Goal: Information Seeking & Learning: Check status

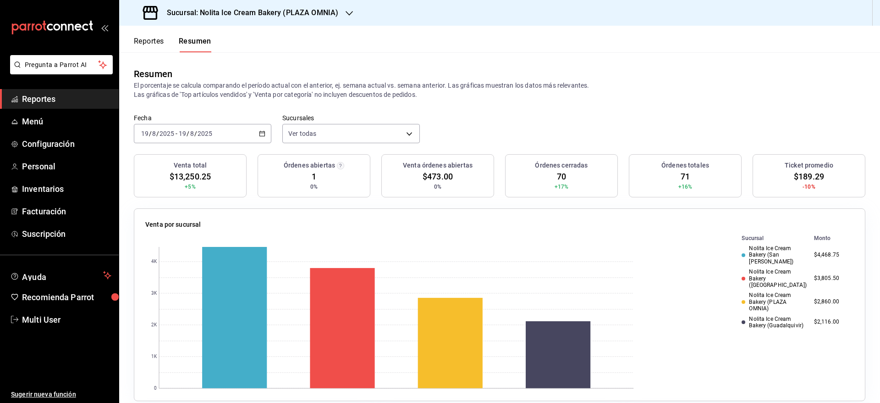
click at [145, 39] on button "Reportes" at bounding box center [149, 45] width 30 height 16
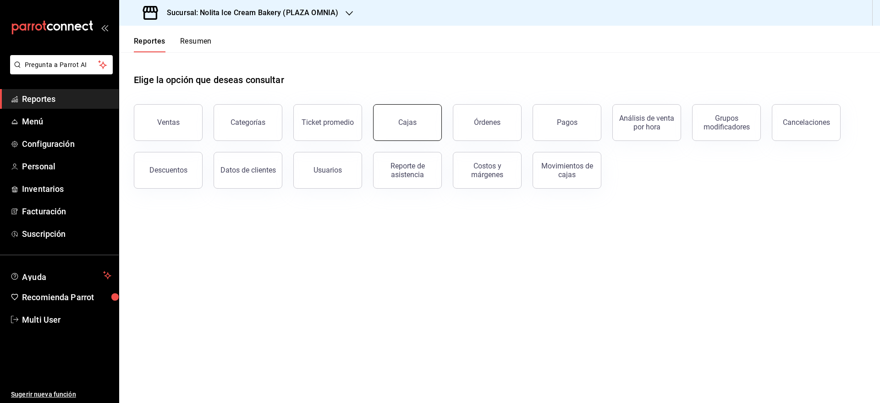
click at [420, 121] on button "Cajas" at bounding box center [407, 122] width 69 height 37
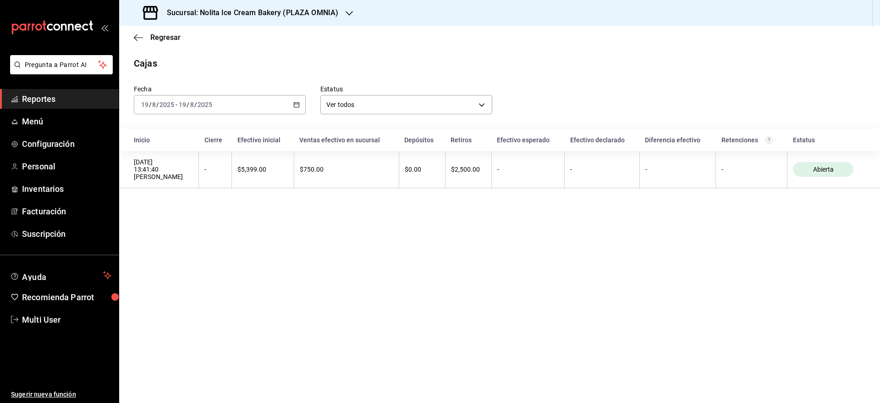
click at [271, 100] on div "[DATE] [DATE] - [DATE] [DATE]" at bounding box center [220, 104] width 172 height 19
click at [170, 228] on li "Rango de fechas" at bounding box center [177, 235] width 86 height 21
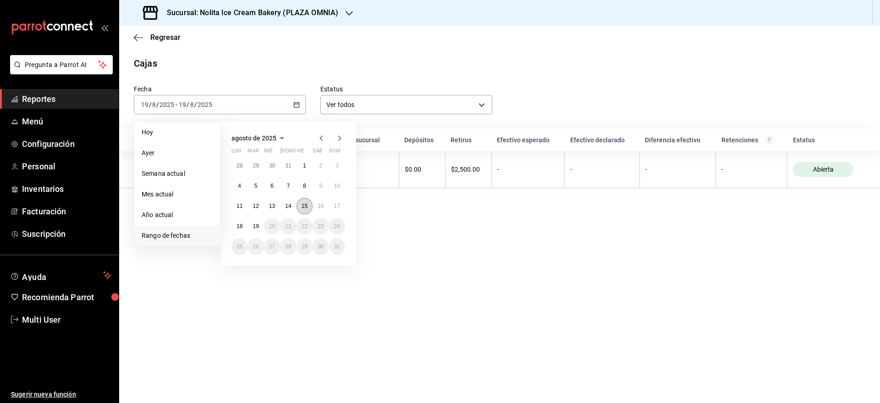
click at [303, 206] on abbr "15" at bounding box center [305, 206] width 6 height 6
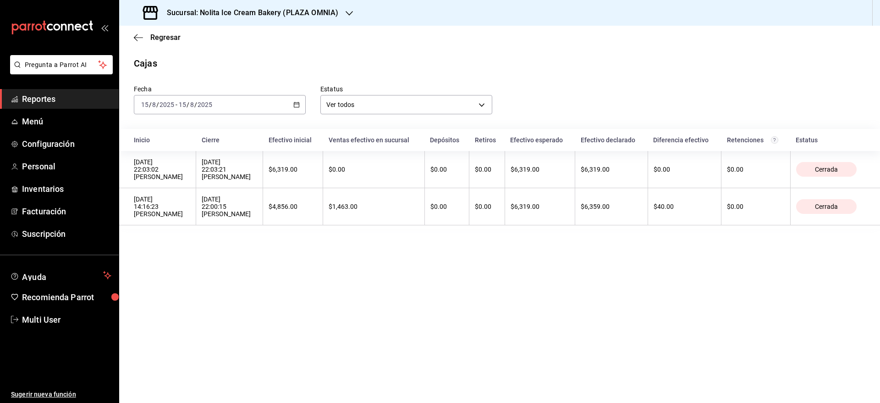
click at [316, 18] on div "Sucursal: Nolita Ice Cream Bakery (PLAZA OMNIA)" at bounding box center [242, 13] width 230 height 26
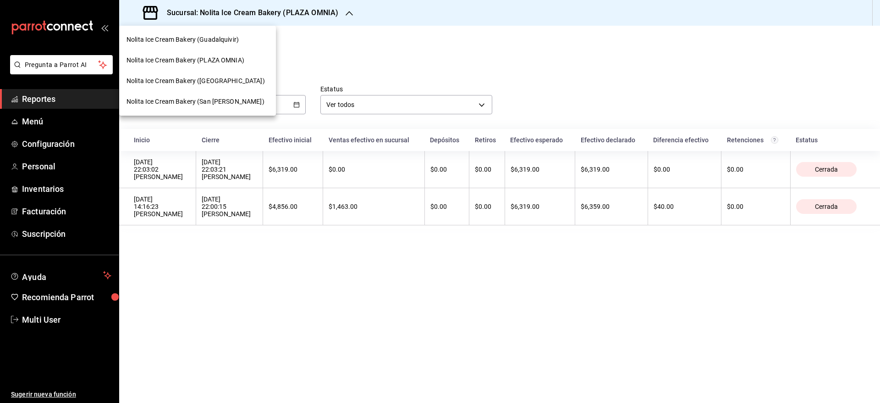
click at [232, 75] on div "Nolita Ice Cream Bakery ([GEOGRAPHIC_DATA])" at bounding box center [197, 81] width 157 height 21
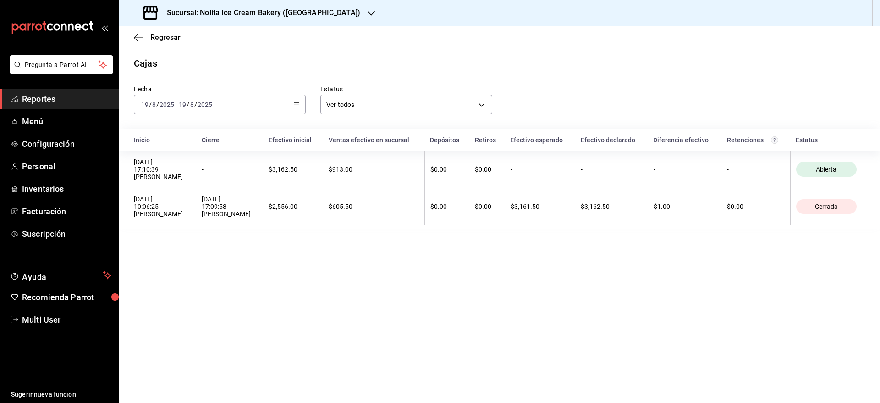
click at [197, 107] on input "2025" at bounding box center [205, 104] width 16 height 7
click at [183, 234] on span "Rango de fechas" at bounding box center [177, 236] width 71 height 10
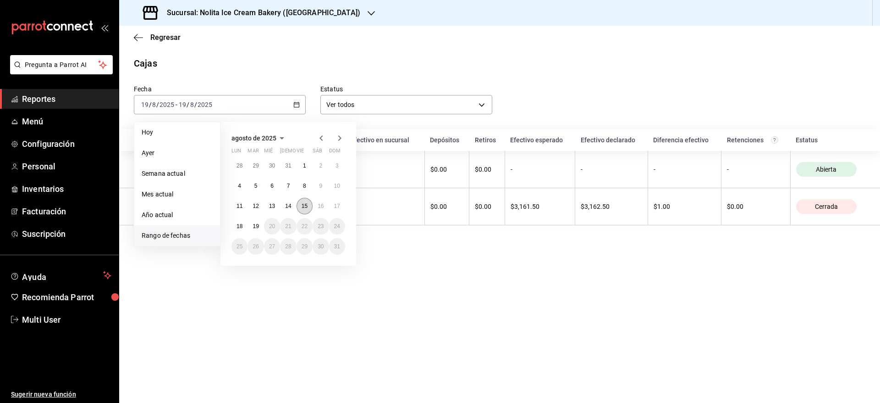
click at [307, 204] on abbr "15" at bounding box center [305, 206] width 6 height 6
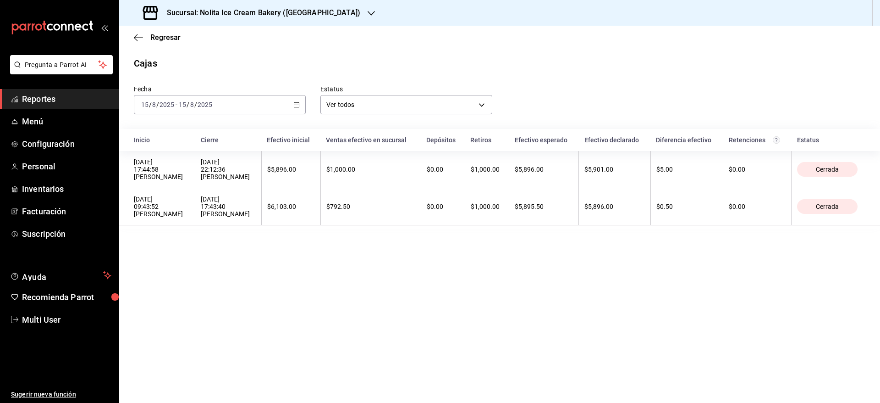
click at [577, 281] on main "Regresar Cajas Fecha [DATE] [DATE] - [DATE] [DATE] Estatus Ver todos ALL Inicio…" at bounding box center [499, 214] width 761 height 377
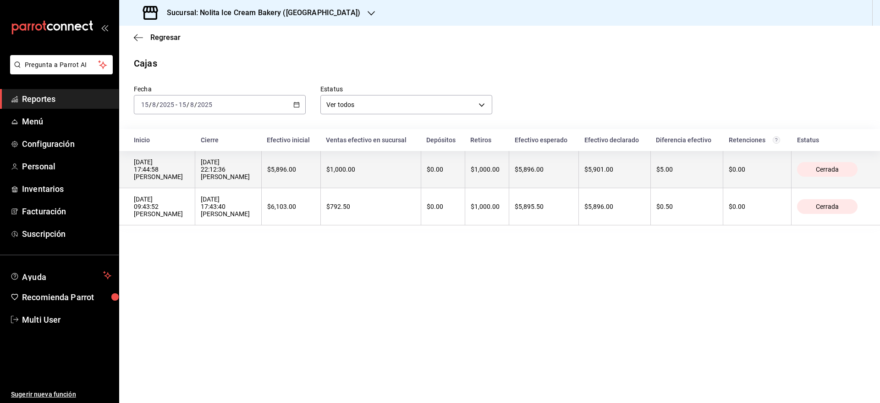
click at [515, 166] on div "$5,896.00" at bounding box center [544, 169] width 58 height 7
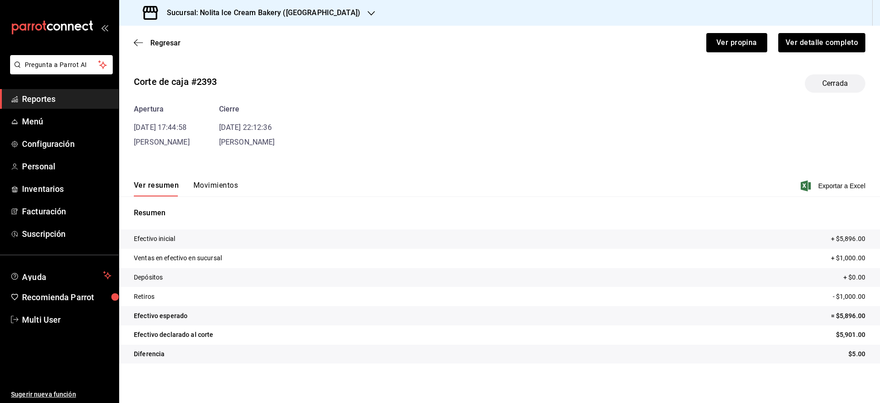
click at [227, 187] on button "Movimientos" at bounding box center [216, 189] width 44 height 16
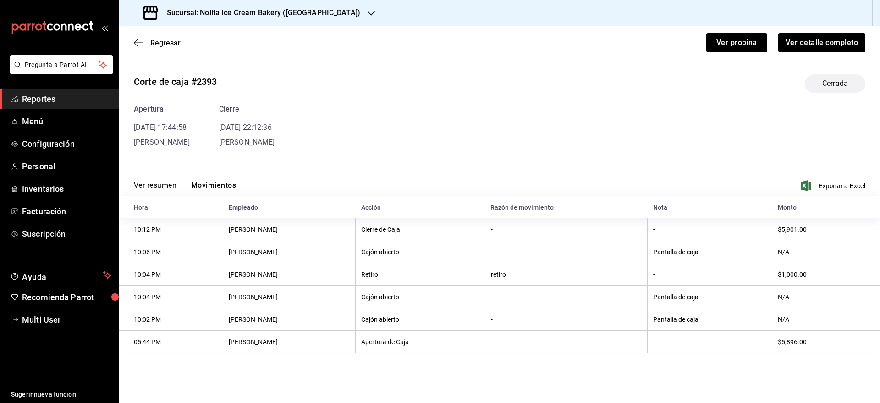
click at [590, 124] on div "Apertura [DATE] 17:44:58 [PERSON_NAME] Cierre [DATE] 22:12:36 [PERSON_NAME]" at bounding box center [500, 126] width 732 height 44
click at [167, 38] on div "Regresar Ver propina Ver detalle completo" at bounding box center [499, 43] width 761 height 34
click at [167, 40] on span "Regresar" at bounding box center [165, 43] width 30 height 9
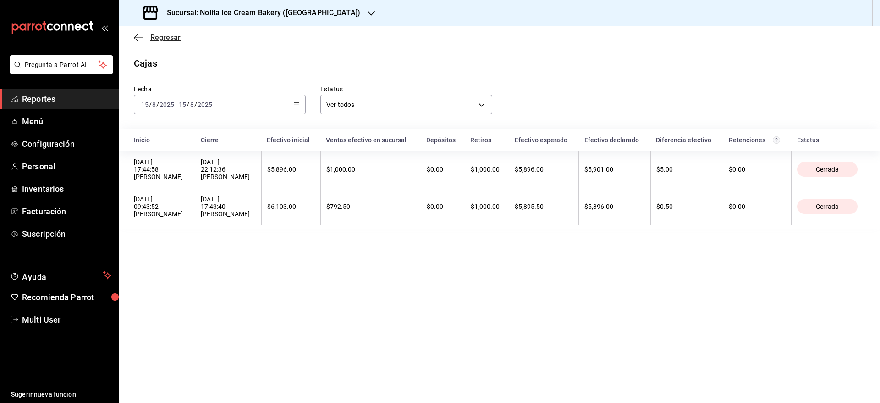
click at [162, 39] on span "Regresar" at bounding box center [165, 37] width 30 height 9
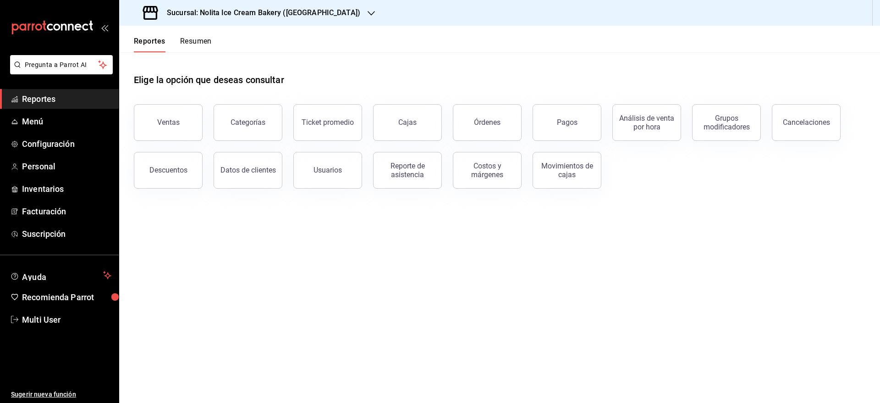
click at [187, 41] on button "Resumen" at bounding box center [196, 45] width 32 height 16
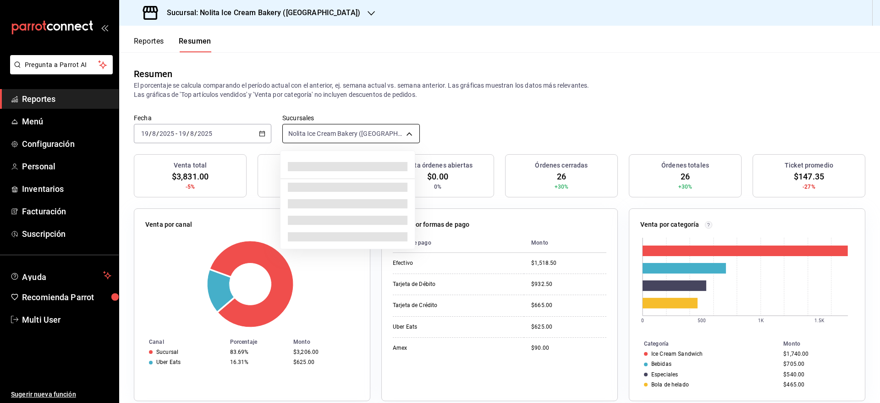
click at [336, 126] on body "Pregunta a Parrot AI Reportes Menú Configuración Personal Inventarios Facturaci…" at bounding box center [440, 201] width 880 height 403
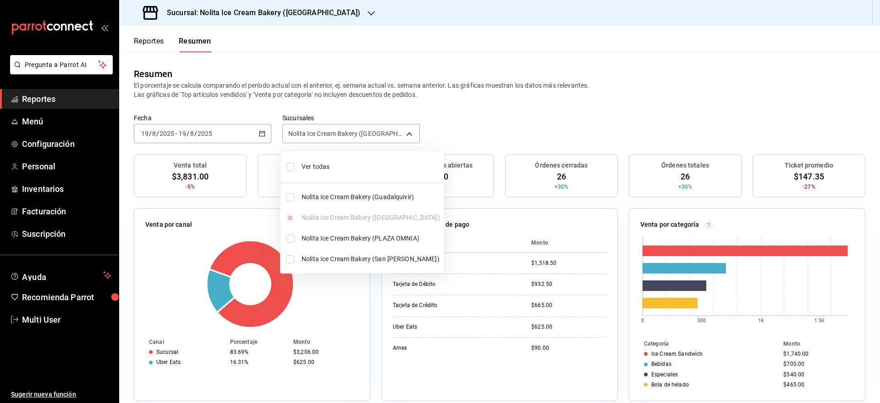
click at [330, 166] on span "Ver todas" at bounding box center [371, 167] width 138 height 10
type input "[object Object],[object Object],[object Object],[object Object]"
checkbox input "true"
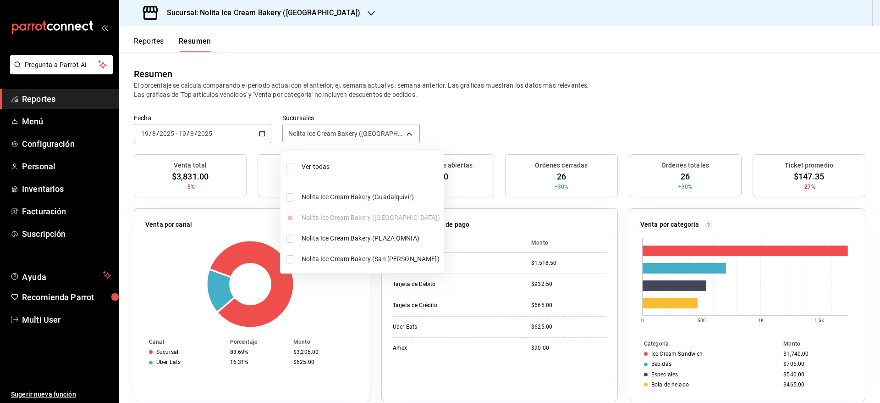
checkbox input "true"
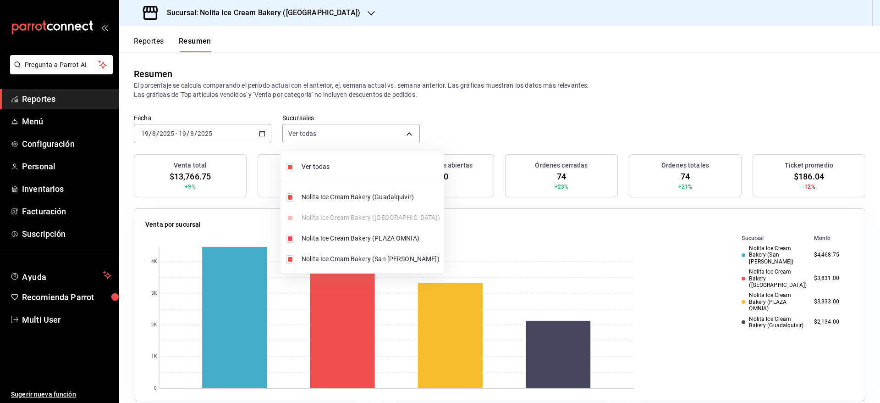
click at [498, 116] on div at bounding box center [440, 201] width 880 height 403
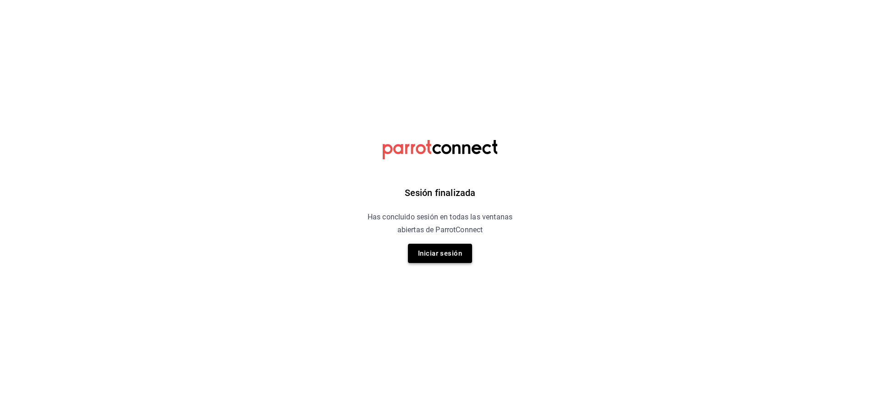
click at [418, 257] on button "Iniciar sesión" at bounding box center [440, 252] width 64 height 19
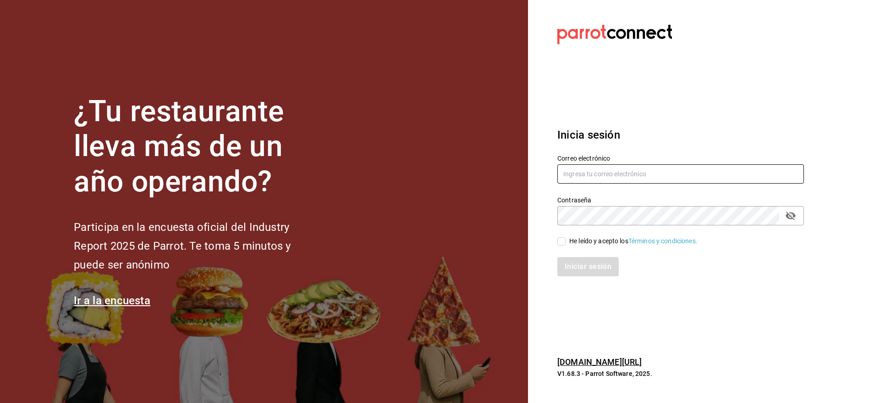
type input "[EMAIL_ADDRESS][DOMAIN_NAME]"
click at [569, 240] on span "He leído y acepto los Términos y condiciones." at bounding box center [632, 241] width 132 height 10
click at [566, 240] on input "He leído y acepto los Términos y condiciones." at bounding box center [562, 241] width 8 height 8
checkbox input "true"
click at [579, 262] on button "Iniciar sesión" at bounding box center [589, 266] width 62 height 19
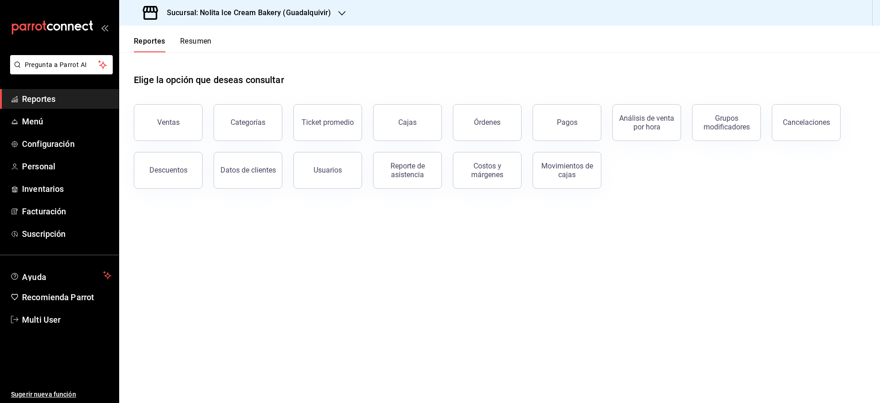
click at [485, 125] on div "Órdenes" at bounding box center [487, 122] width 27 height 9
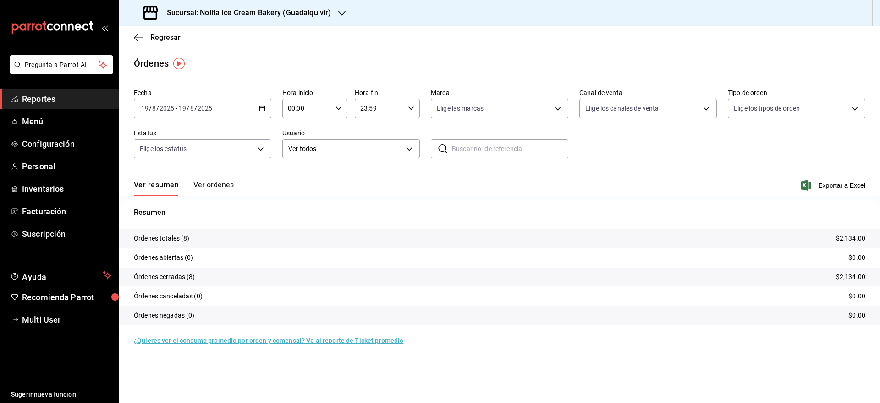
click at [222, 185] on button "Ver órdenes" at bounding box center [214, 188] width 40 height 16
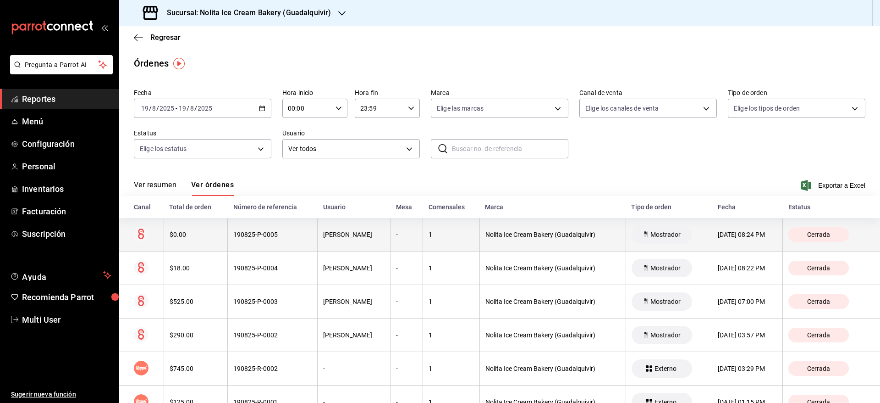
click at [215, 236] on div "$0.00" at bounding box center [196, 234] width 52 height 7
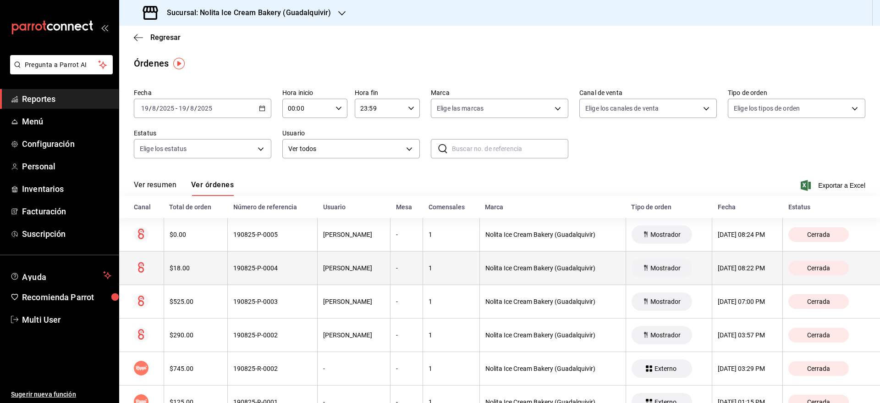
click at [216, 268] on div "$18.00" at bounding box center [196, 267] width 52 height 7
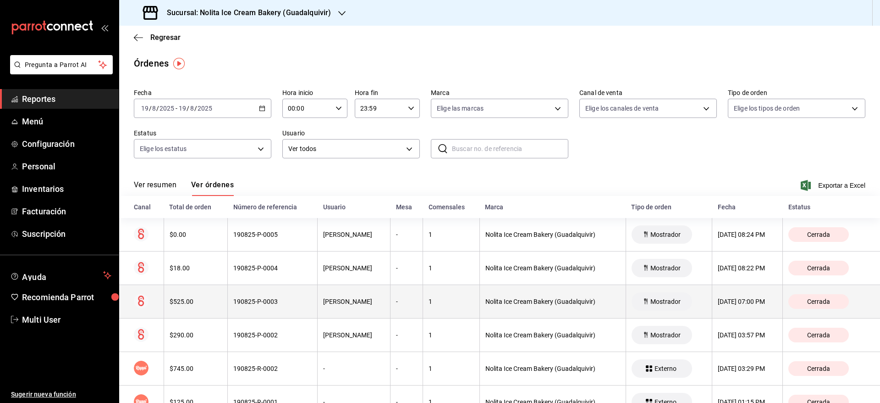
click at [215, 295] on th "$525.00" at bounding box center [196, 301] width 64 height 33
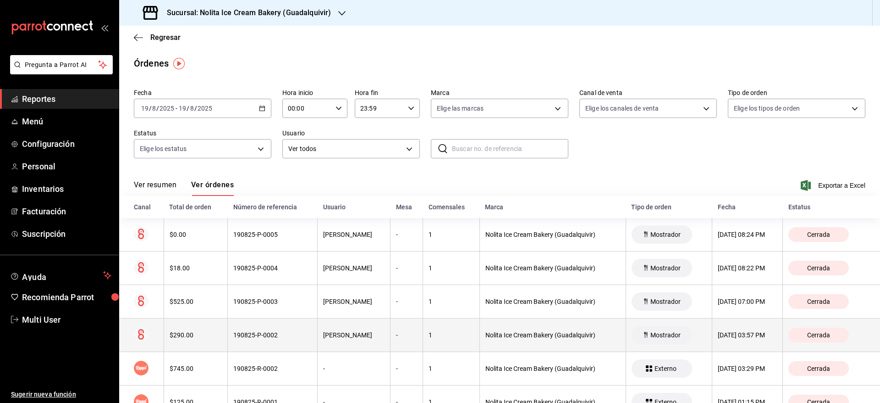
click at [213, 333] on div "$290.00" at bounding box center [196, 334] width 52 height 7
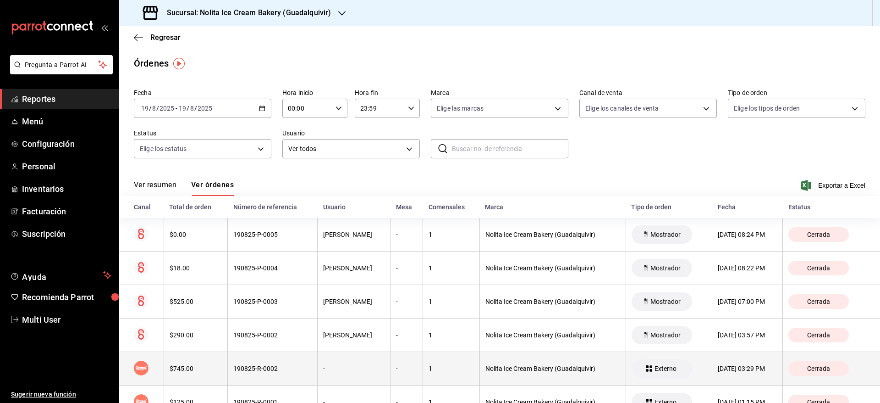
click at [215, 365] on div "$745.00" at bounding box center [196, 368] width 52 height 7
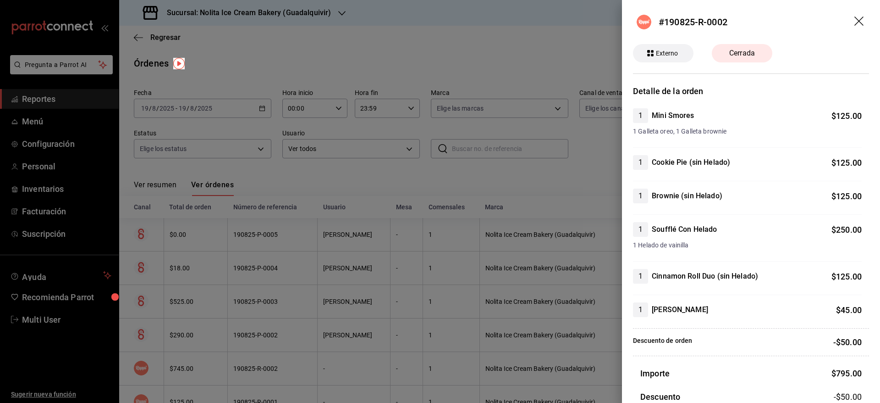
click at [264, 309] on div at bounding box center [440, 201] width 880 height 403
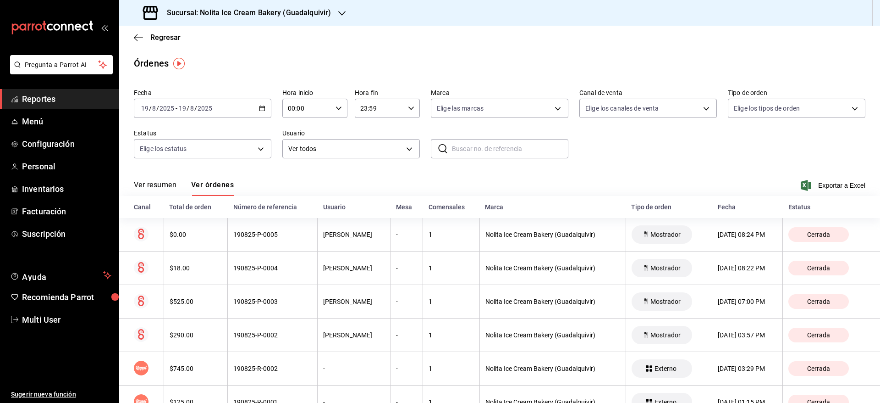
scroll to position [102, 0]
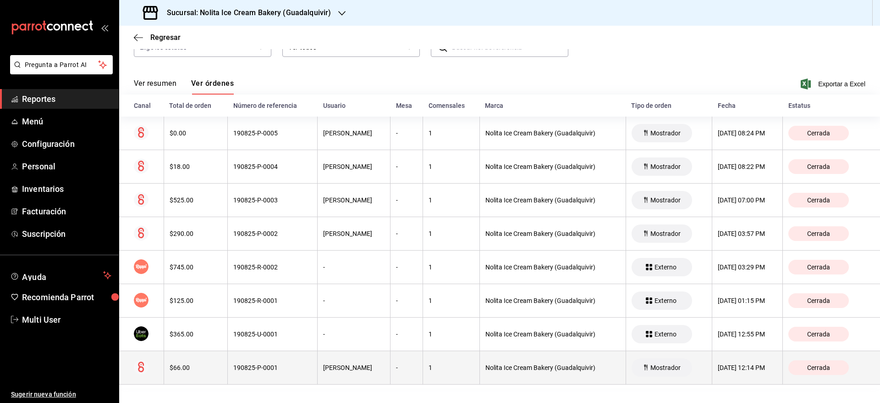
click at [249, 361] on th "190825-P-0001" at bounding box center [273, 367] width 90 height 33
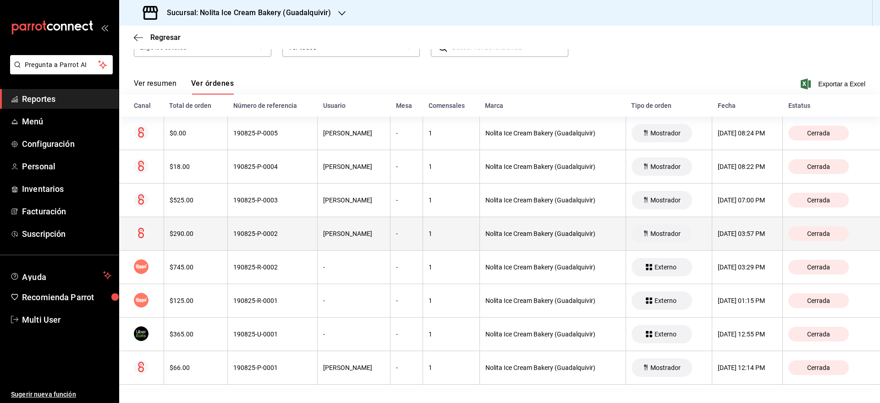
click at [243, 245] on th "190825-P-0002" at bounding box center [273, 233] width 90 height 33
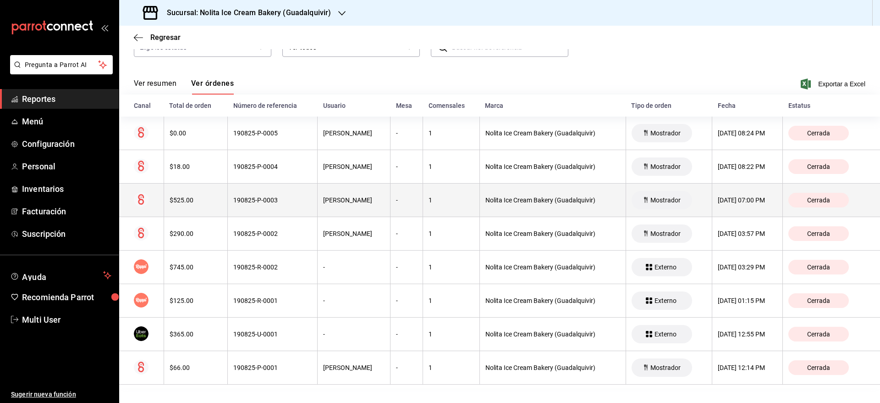
click at [246, 213] on th "190825-P-0003" at bounding box center [273, 199] width 90 height 33
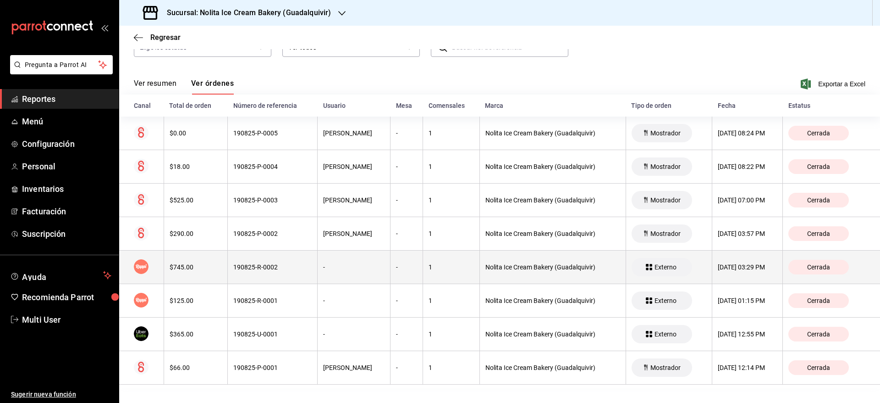
click at [244, 264] on div "190825-R-0002" at bounding box center [272, 266] width 78 height 7
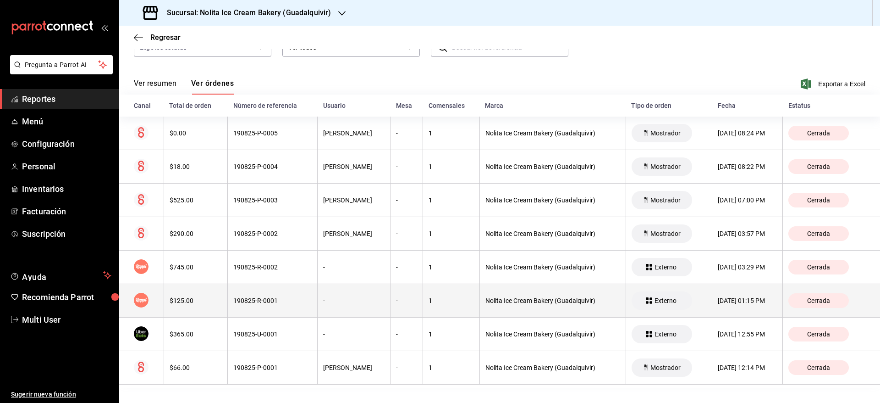
click at [243, 300] on div "190825-R-0001" at bounding box center [272, 300] width 78 height 7
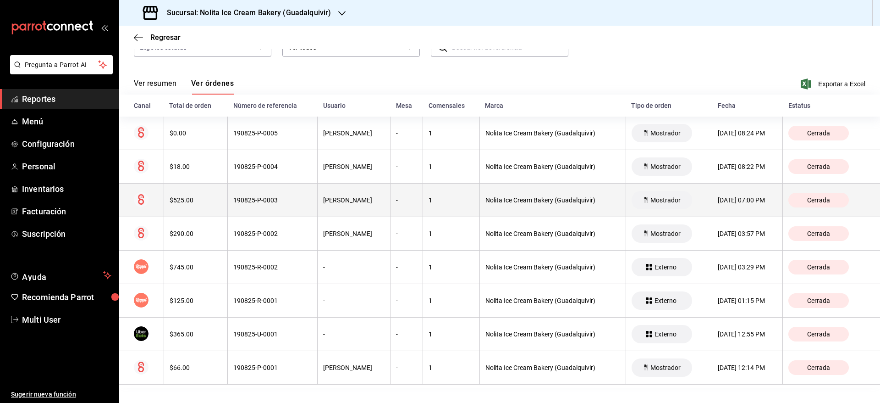
click at [203, 206] on th "$525.00" at bounding box center [196, 199] width 64 height 33
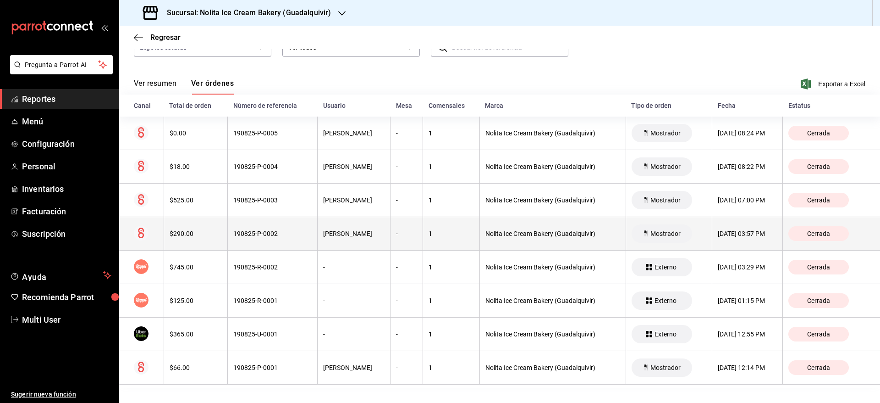
click at [202, 232] on div "$290.00" at bounding box center [196, 233] width 52 height 7
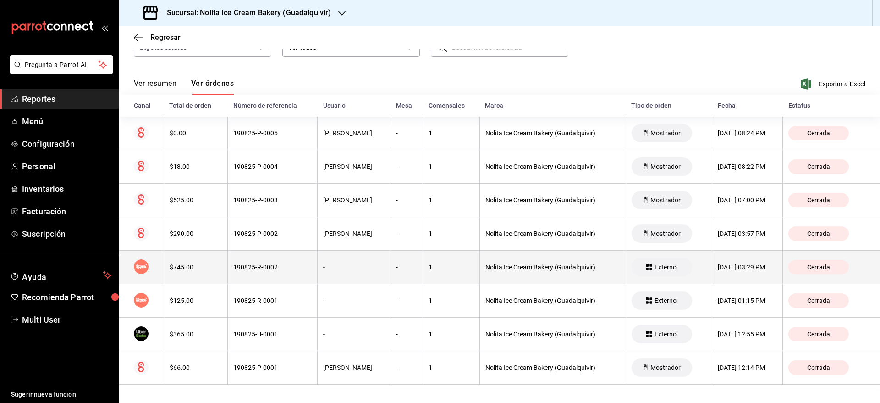
click at [201, 262] on th "$745.00" at bounding box center [196, 266] width 64 height 33
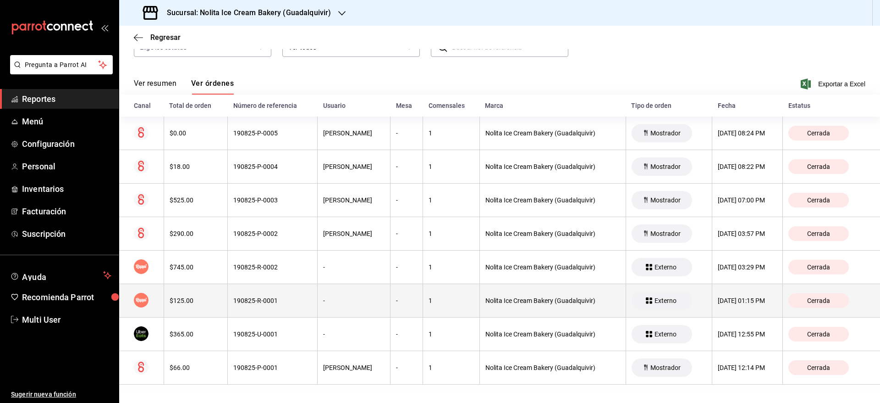
click at [201, 294] on th "$125.00" at bounding box center [196, 300] width 64 height 33
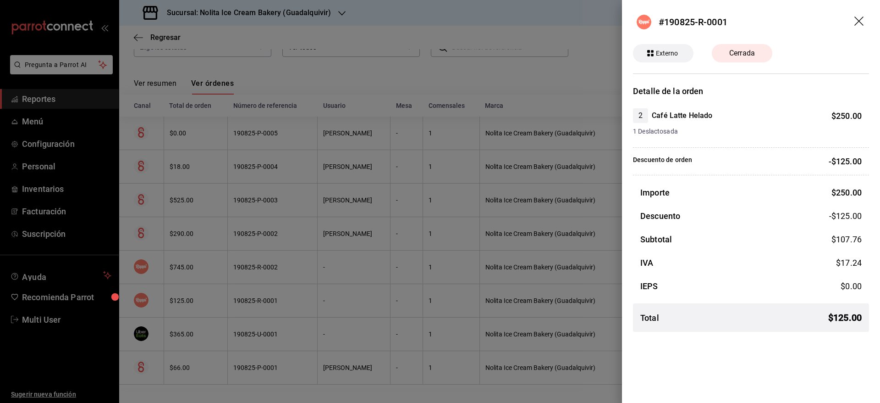
click at [168, 36] on div at bounding box center [440, 201] width 880 height 403
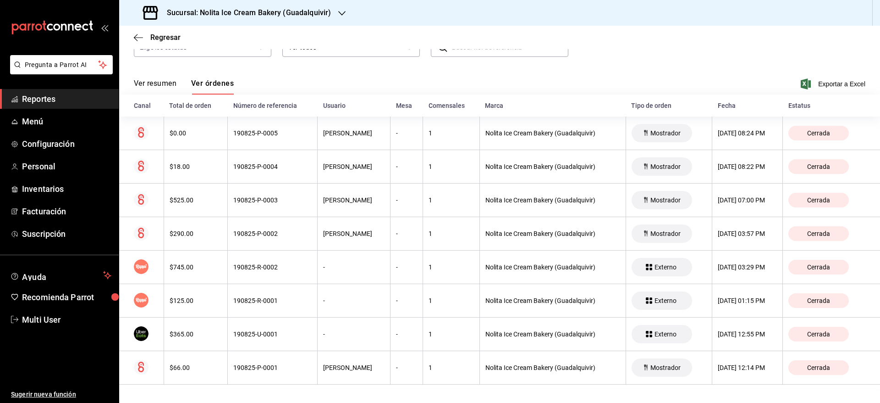
click at [158, 43] on div "Regresar" at bounding box center [499, 37] width 761 height 23
click at [139, 33] on icon "button" at bounding box center [138, 37] width 9 height 8
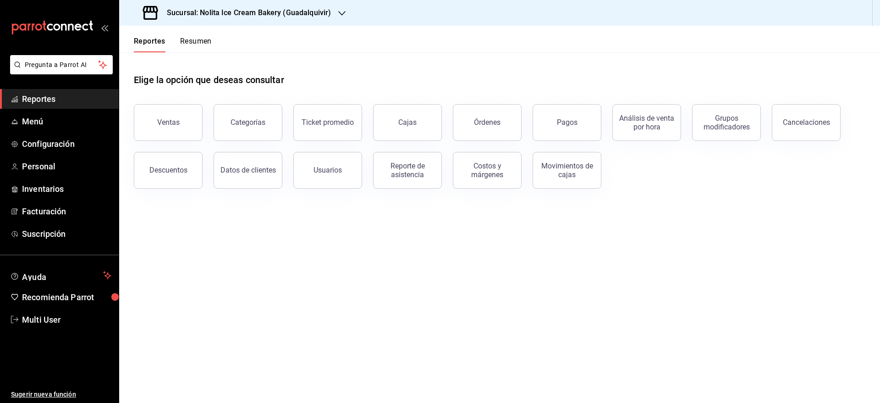
click at [206, 45] on button "Resumen" at bounding box center [196, 45] width 32 height 16
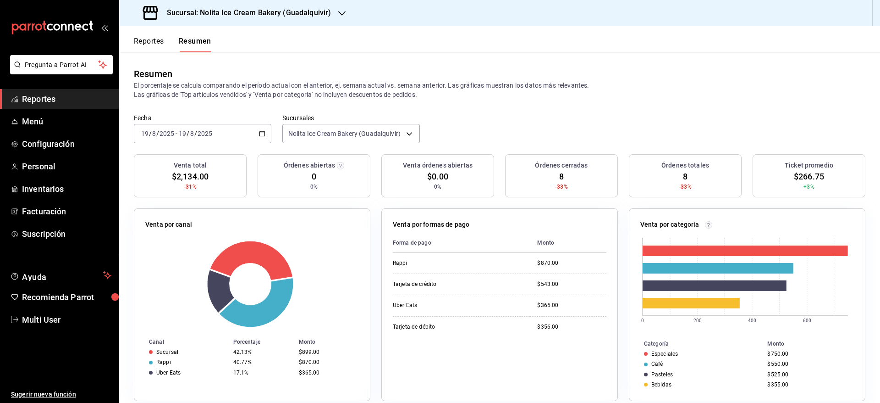
click at [156, 47] on button "Reportes" at bounding box center [149, 45] width 30 height 16
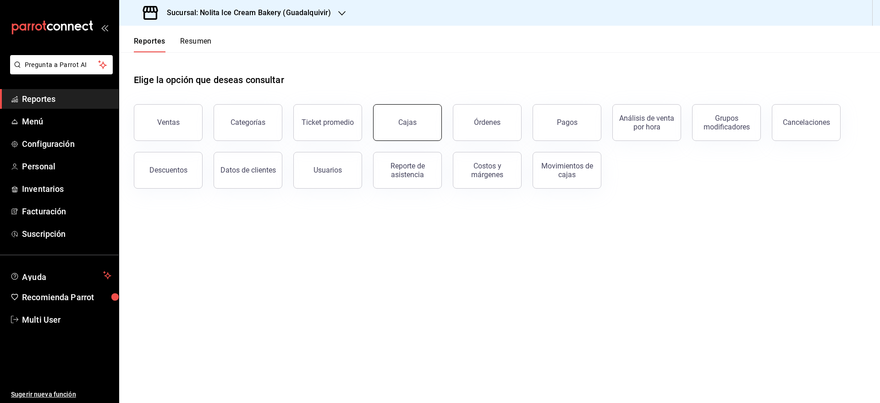
click at [417, 131] on button "Cajas" at bounding box center [407, 122] width 69 height 37
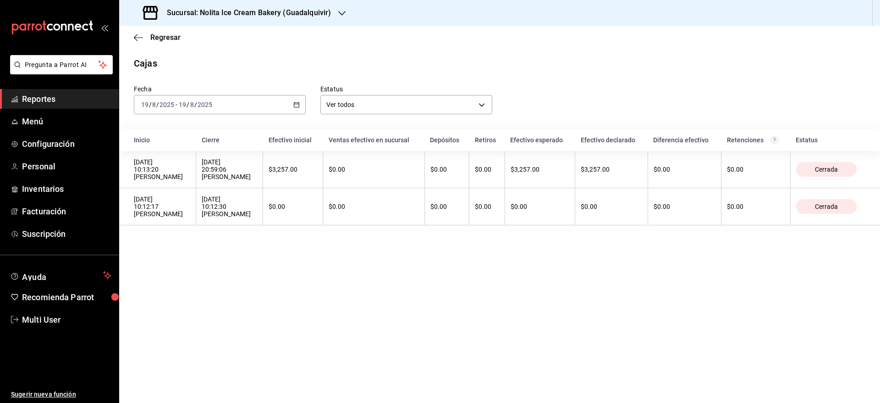
click at [317, 14] on h3 "Sucursal: Nolita Ice Cream Bakery (Guadalquivir)" at bounding box center [245, 12] width 171 height 11
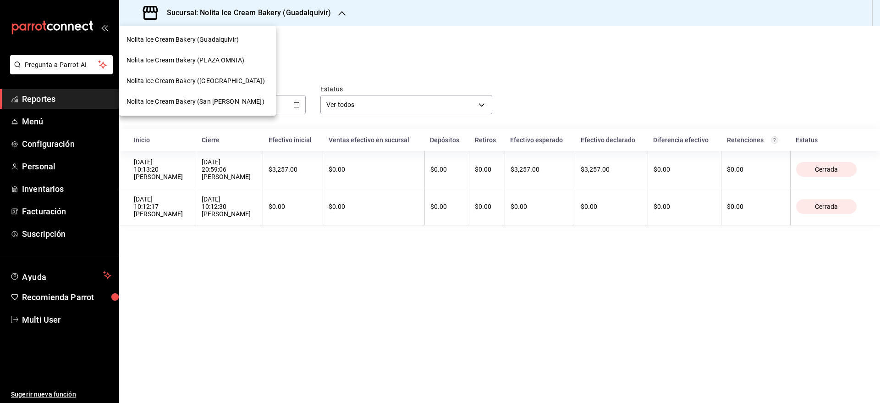
click at [252, 87] on div "Nolita Ice Cream Bakery ([GEOGRAPHIC_DATA])" at bounding box center [197, 81] width 157 height 21
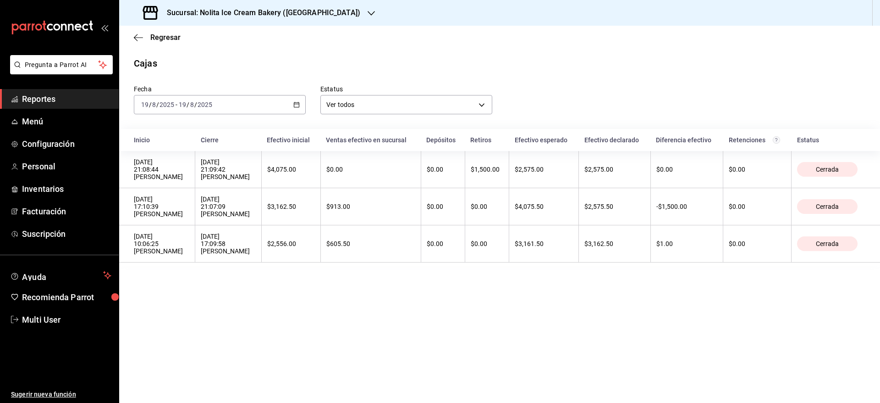
click at [260, 108] on div "[DATE] [DATE] - [DATE] [DATE]" at bounding box center [220, 104] width 172 height 19
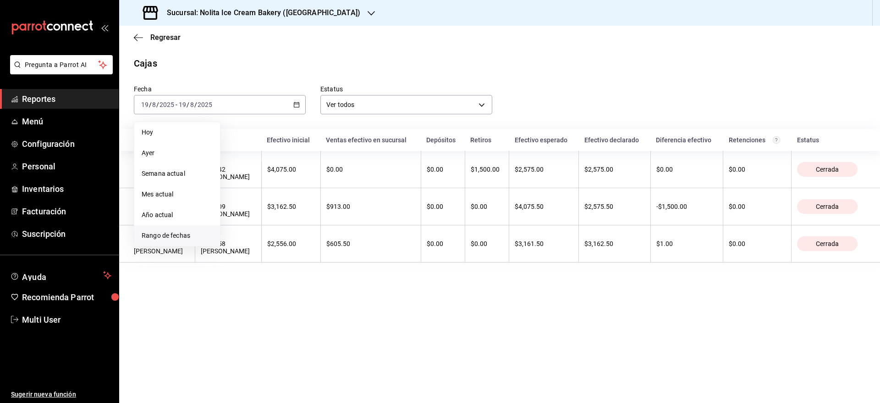
click at [199, 232] on span "Rango de fechas" at bounding box center [177, 236] width 71 height 10
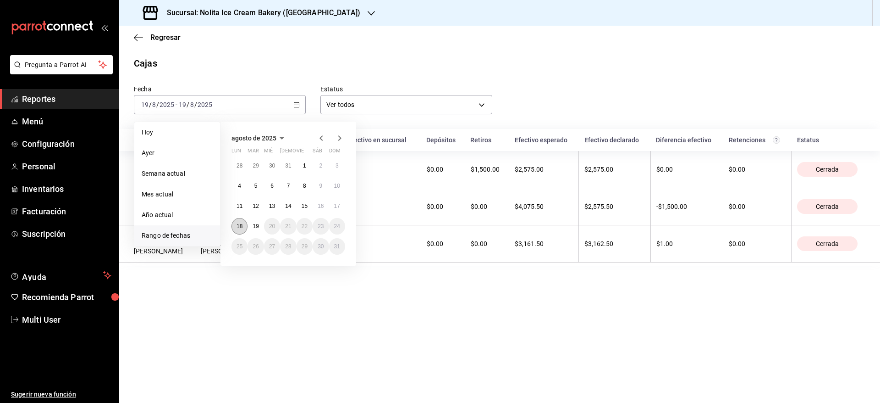
click at [238, 225] on abbr "18" at bounding box center [240, 226] width 6 height 6
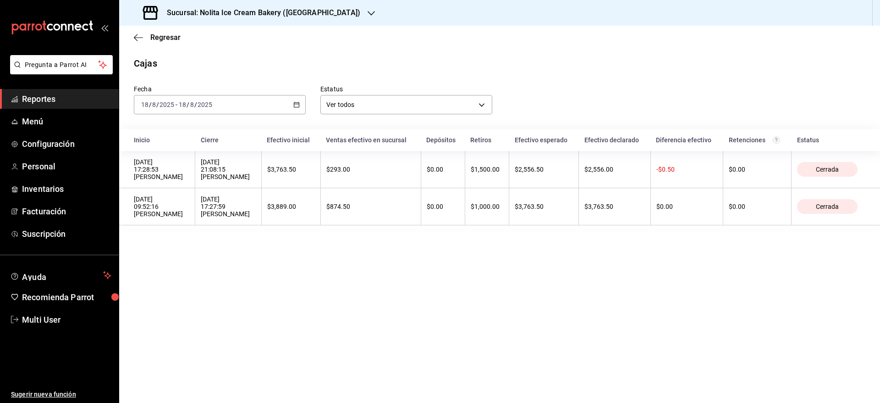
click at [269, 21] on div "Sucursal: Nolita Ice Cream Bakery ([GEOGRAPHIC_DATA])" at bounding box center [253, 13] width 252 height 26
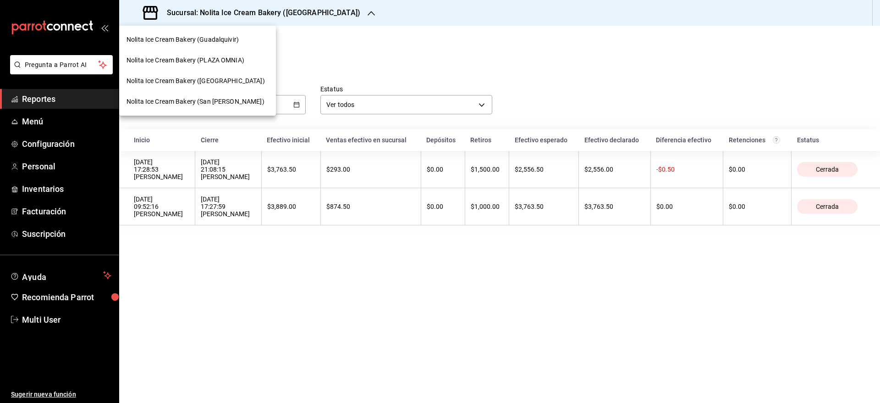
click at [230, 43] on span "Nolita Ice Cream Bakery (Guadalquivir)" at bounding box center [183, 40] width 112 height 10
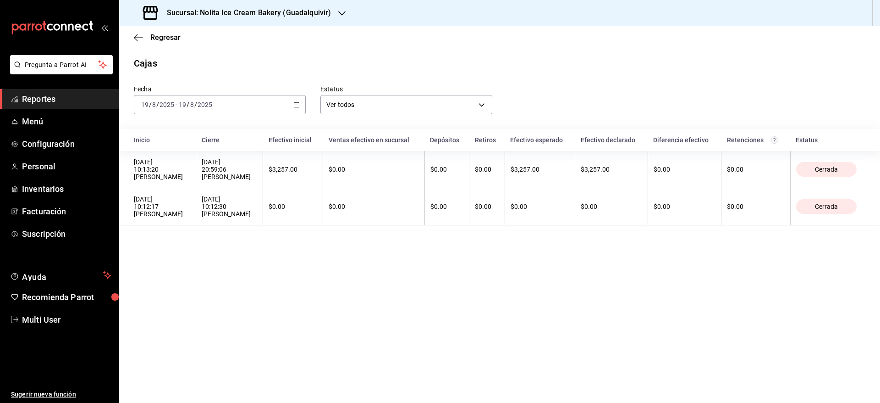
click at [310, 7] on h3 "Sucursal: Nolita Ice Cream Bakery (Guadalquivir)" at bounding box center [245, 12] width 171 height 11
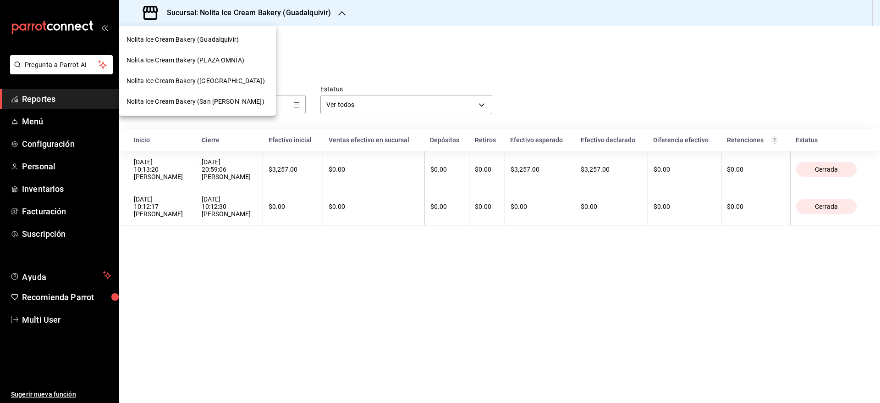
click at [237, 57] on span "Nolita Ice Cream Bakery (PLAZA OMNIA)" at bounding box center [186, 60] width 118 height 10
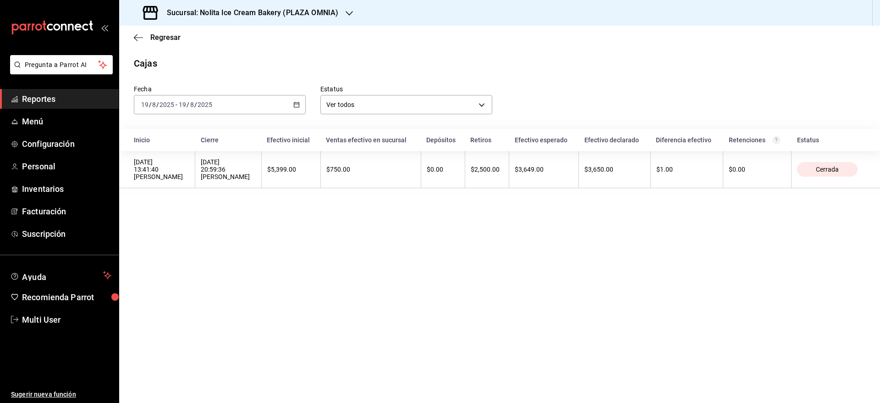
click at [222, 106] on div "[DATE] [DATE] - [DATE] [DATE]" at bounding box center [220, 104] width 172 height 19
click at [177, 149] on span "Ayer" at bounding box center [177, 153] width 71 height 10
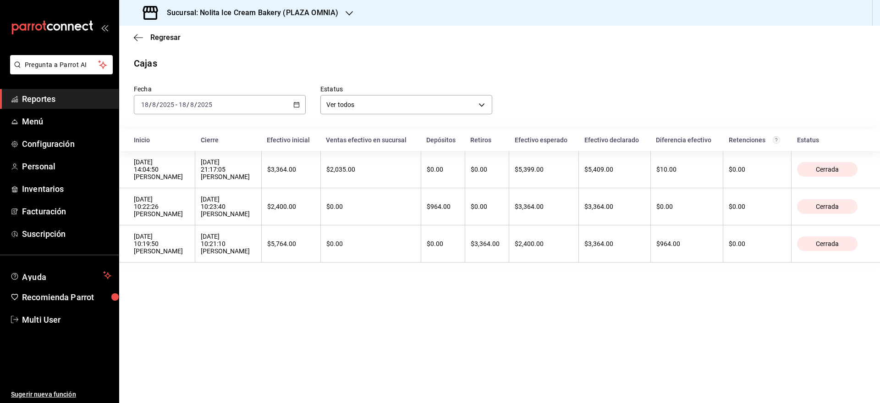
click at [220, 13] on h3 "Sucursal: Nolita Ice Cream Bakery (PLAZA OMNIA)" at bounding box center [249, 12] width 179 height 11
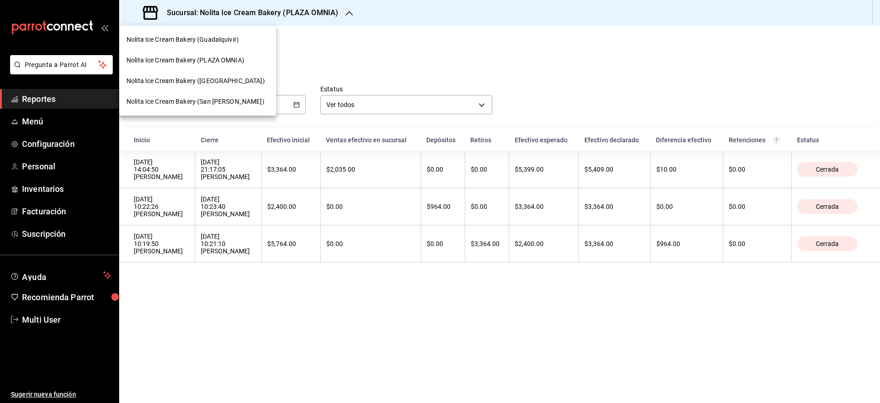
click at [203, 38] on span "Nolita Ice Cream Bakery (Guadalquivir)" at bounding box center [183, 40] width 112 height 10
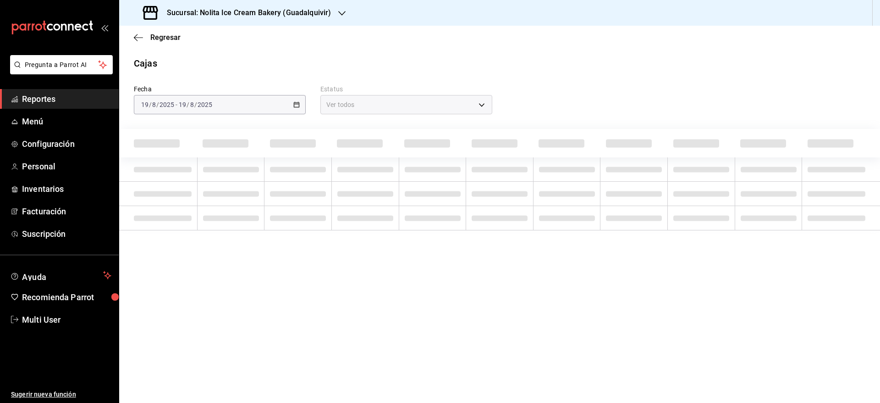
click at [177, 101] on span "-" at bounding box center [177, 104] width 2 height 7
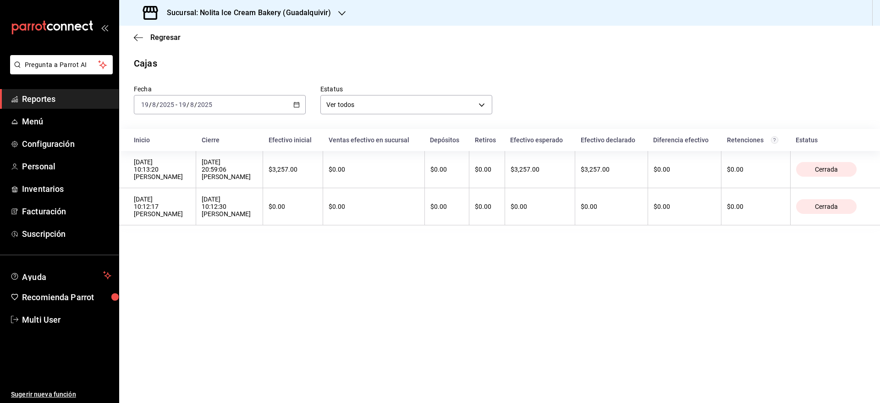
click at [180, 103] on input "19" at bounding box center [182, 104] width 8 height 7
click at [167, 161] on li "Ayer" at bounding box center [177, 153] width 86 height 21
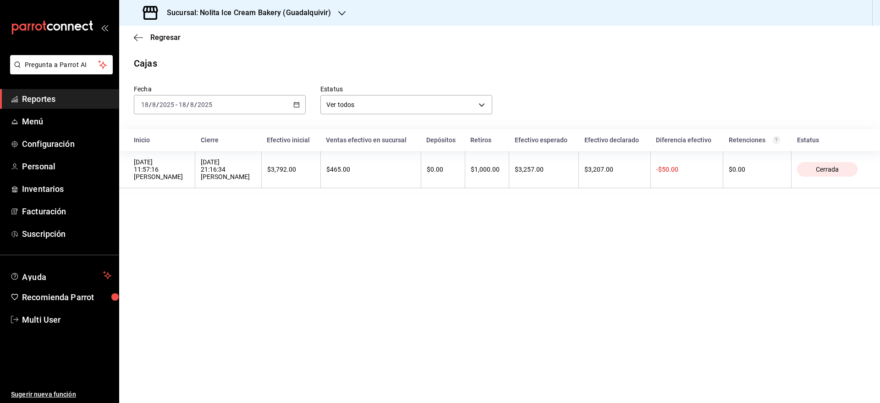
click at [299, 12] on h3 "Sucursal: Nolita Ice Cream Bakery (Guadalquivir)" at bounding box center [245, 12] width 171 height 11
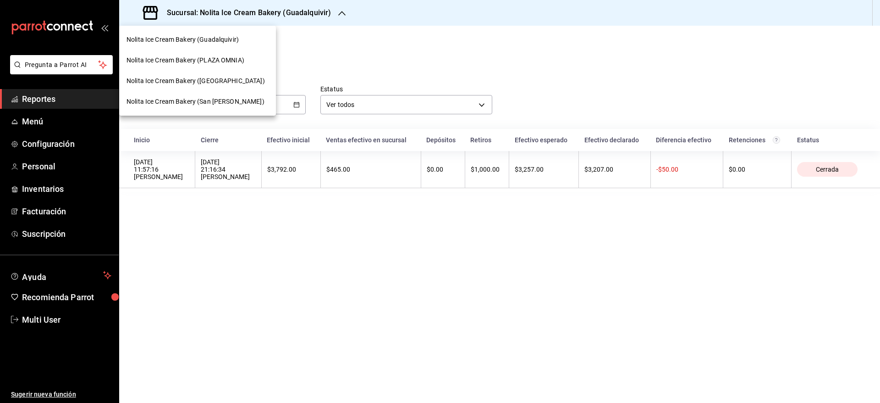
click at [234, 106] on div "Nolita Ice Cream Bakery (San [PERSON_NAME])" at bounding box center [197, 101] width 157 height 21
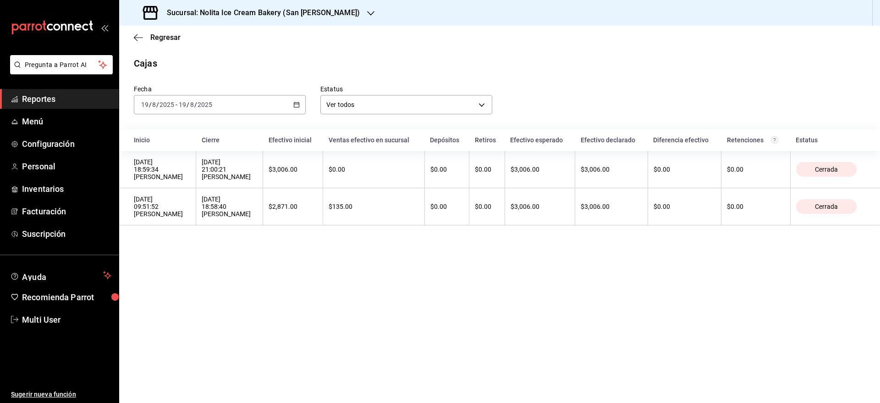
click at [234, 106] on div "[DATE] [DATE] - [DATE] [DATE]" at bounding box center [220, 104] width 172 height 19
click at [186, 145] on li "Ayer" at bounding box center [177, 153] width 86 height 21
click at [240, 16] on h3 "Sucursal: Nolita Ice Cream Bakery (San Jeronimo)" at bounding box center [260, 12] width 200 height 11
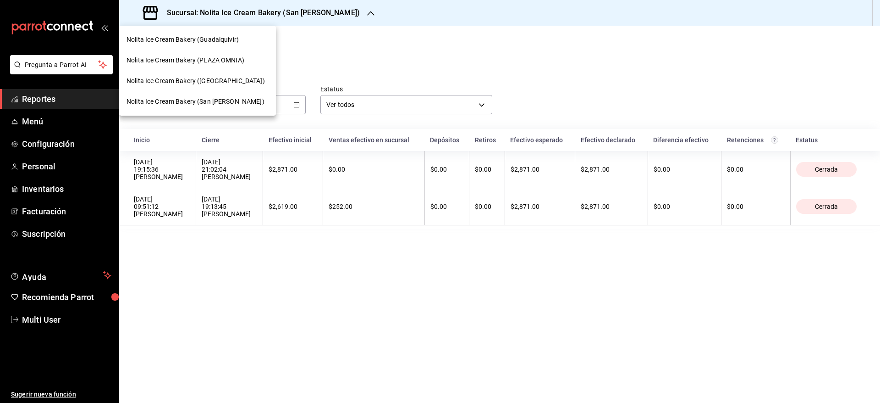
click at [210, 78] on span "Nolita Ice Cream Bakery ([GEOGRAPHIC_DATA])" at bounding box center [196, 81] width 138 height 10
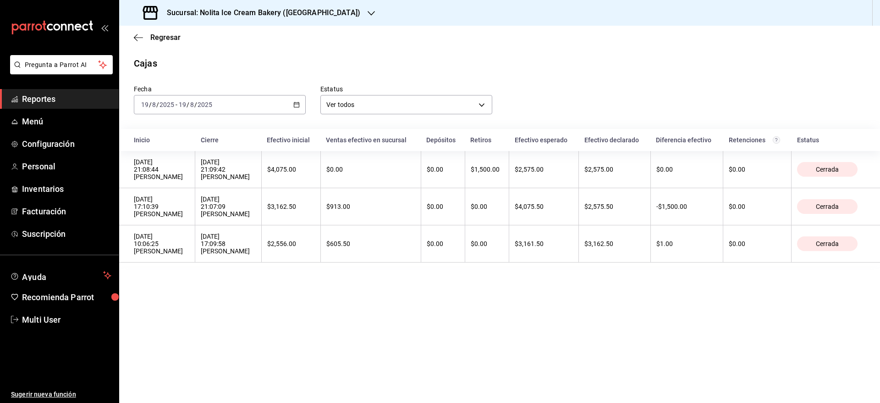
click at [208, 105] on input "2025" at bounding box center [205, 104] width 16 height 7
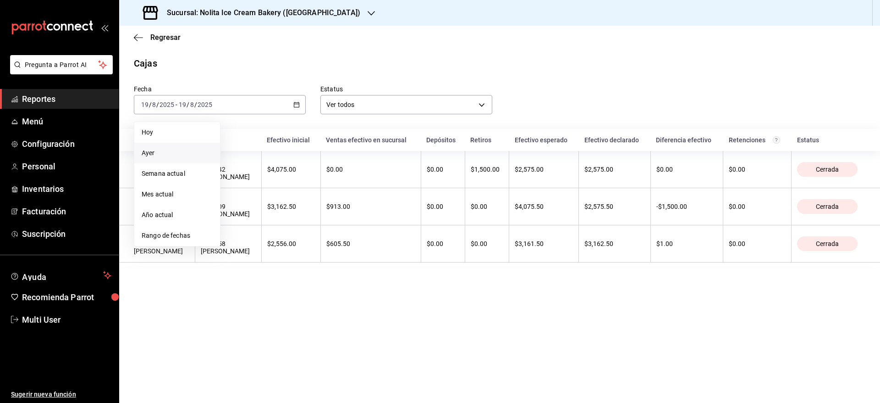
click at [188, 155] on span "Ayer" at bounding box center [177, 153] width 71 height 10
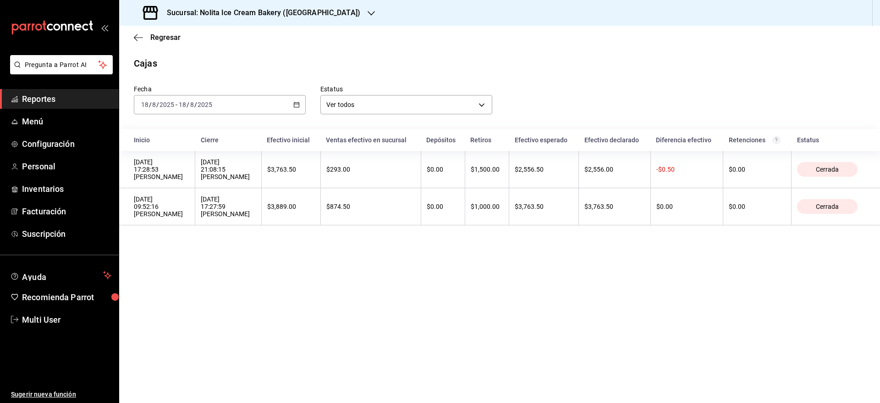
click at [221, 103] on div "2025-08-18 18 / 8 / 2025 - 2025-08-18 18 / 8 / 2025" at bounding box center [220, 104] width 172 height 19
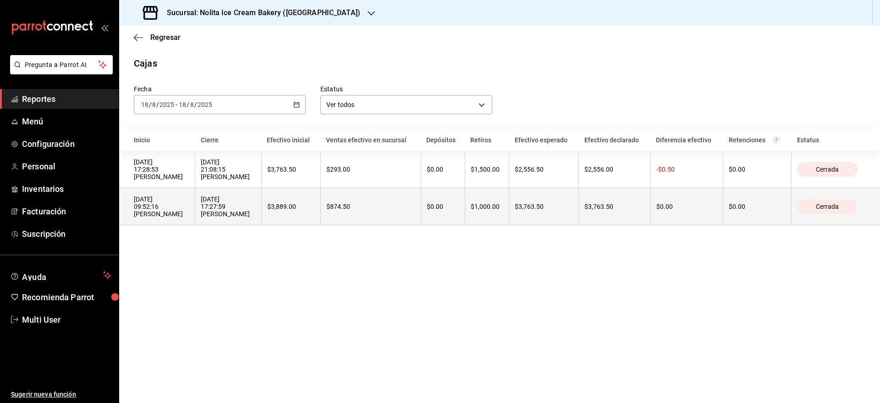
click at [231, 202] on div "18/08/2025 17:27:59 Renata Magaña" at bounding box center [228, 206] width 55 height 22
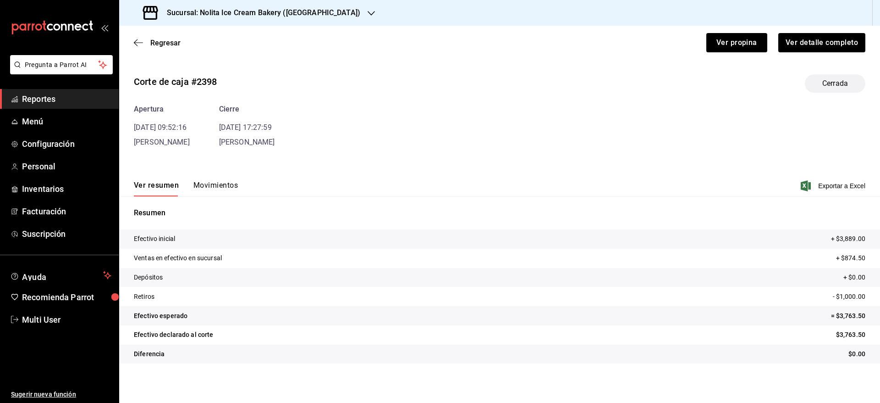
click at [221, 182] on button "Movimientos" at bounding box center [216, 189] width 44 height 16
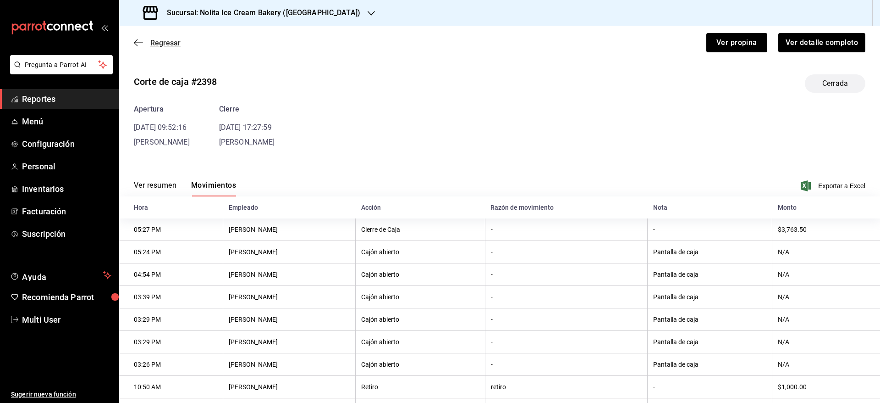
click at [171, 41] on span "Regresar" at bounding box center [165, 43] width 30 height 9
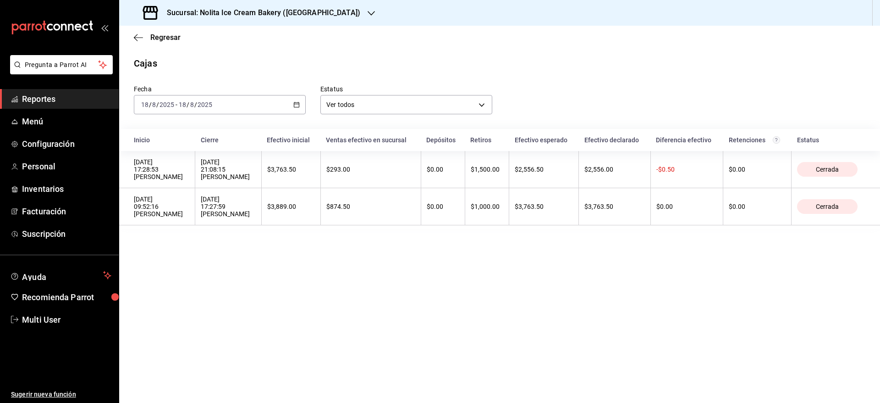
click at [305, 14] on h3 "Sucursal: Nolita Ice Cream Bakery ([GEOGRAPHIC_DATA])" at bounding box center [260, 12] width 201 height 11
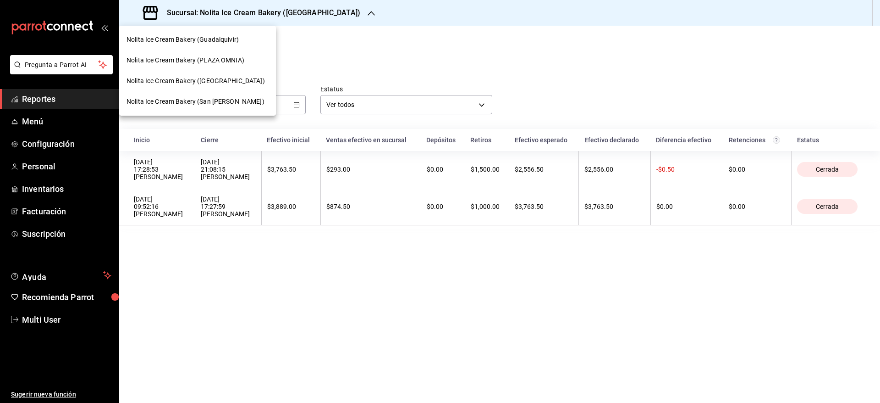
click at [237, 100] on span "Nolita Ice Cream Bakery (San [PERSON_NAME])" at bounding box center [196, 102] width 138 height 10
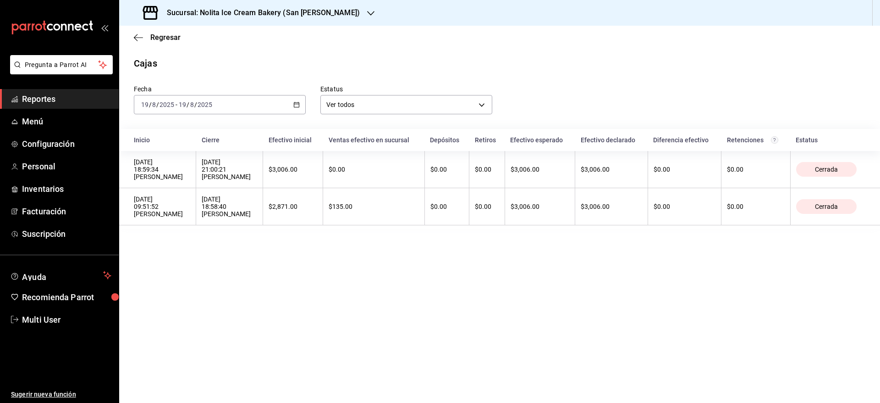
click at [203, 101] on input "2025" at bounding box center [205, 104] width 16 height 7
click at [176, 154] on span "Ayer" at bounding box center [177, 153] width 71 height 10
click at [263, 101] on div "2025-08-18 18 / 8 / 2025 - 2025-08-18 18 / 8 / 2025" at bounding box center [220, 104] width 172 height 19
click at [287, 11] on h3 "Sucursal: Nolita Ice Cream Bakery (San Jeronimo)" at bounding box center [260, 12] width 200 height 11
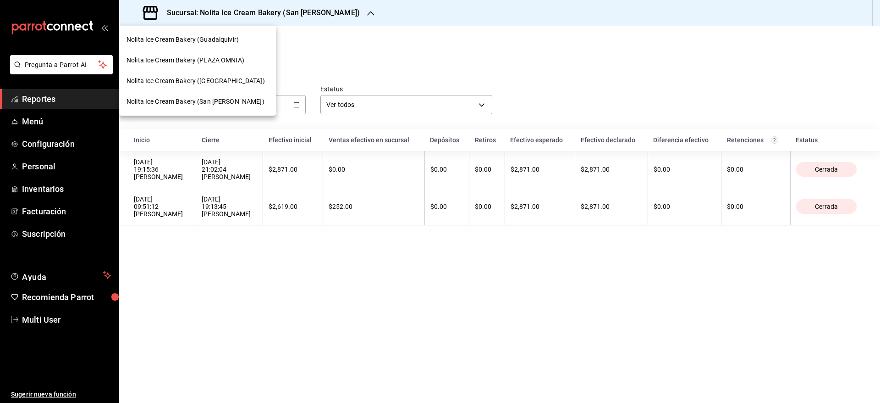
click at [239, 43] on div "Nolita Ice Cream Bakery (Guadalquivir)" at bounding box center [198, 40] width 142 height 10
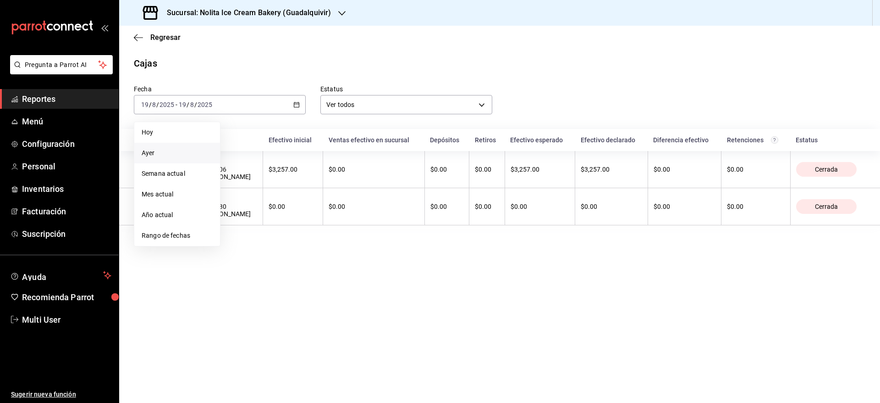
click at [188, 148] on span "Ayer" at bounding box center [177, 153] width 71 height 10
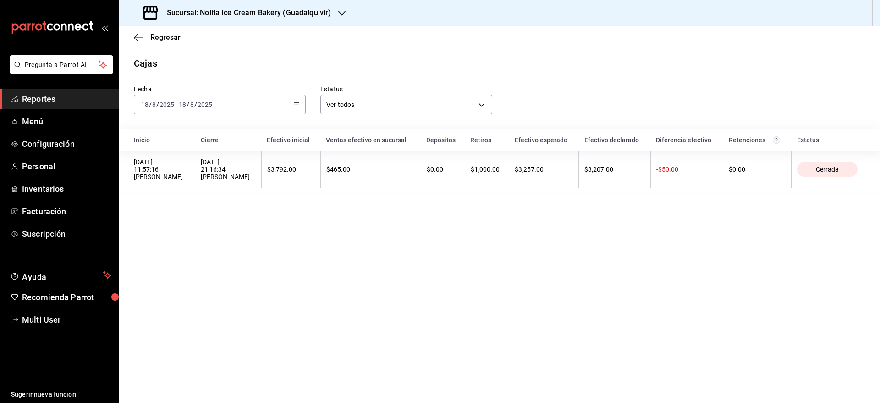
click at [224, 108] on div "2025-08-18 18 / 8 / 2025 - 2025-08-18 18 / 8 / 2025" at bounding box center [220, 104] width 172 height 19
click at [188, 176] on span "Semana actual" at bounding box center [177, 174] width 71 height 10
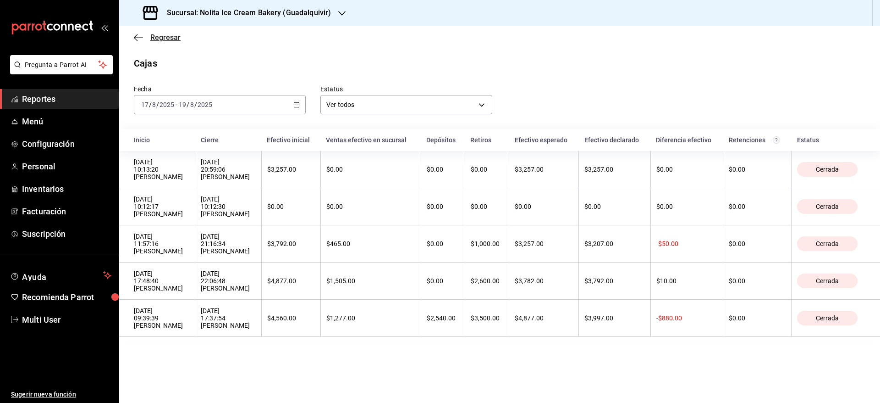
click at [155, 39] on span "Regresar" at bounding box center [165, 37] width 30 height 9
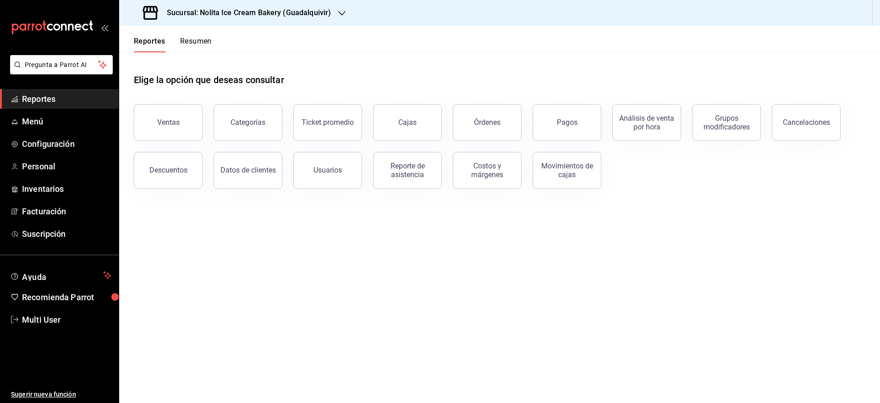
click at [197, 41] on button "Resumen" at bounding box center [196, 45] width 32 height 16
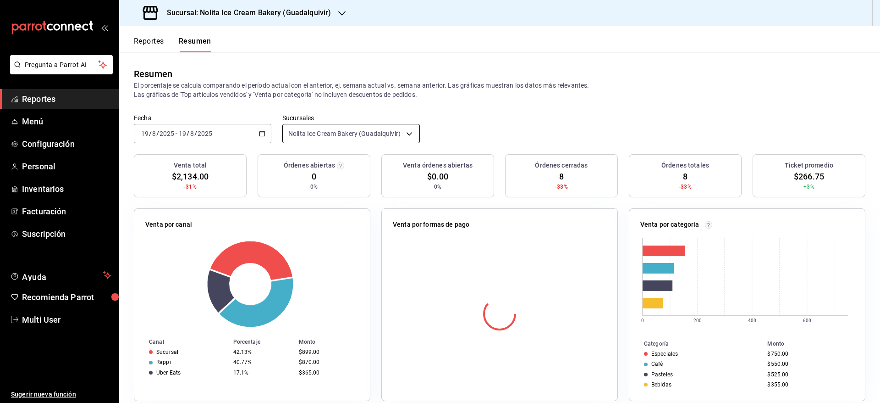
click at [313, 133] on body "Pregunta a Parrot AI Reportes Menú Configuración Personal Inventarios Facturaci…" at bounding box center [440, 201] width 880 height 403
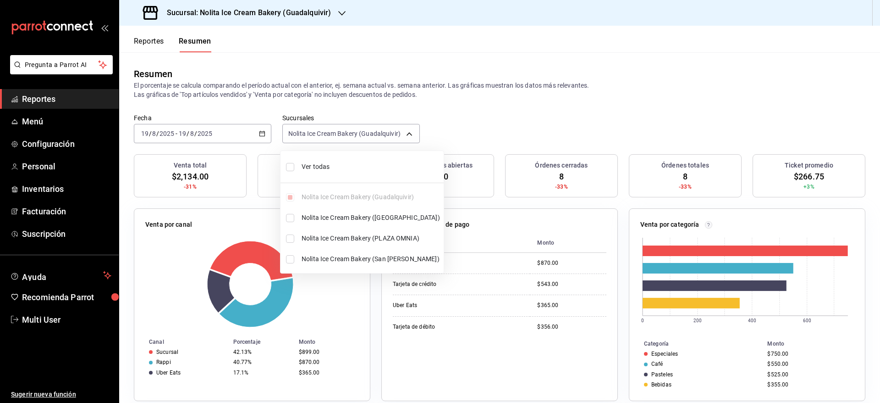
click at [311, 166] on span "Ver todas" at bounding box center [371, 167] width 138 height 10
type input "[object Object],[object Object],[object Object],[object Object]"
checkbox input "true"
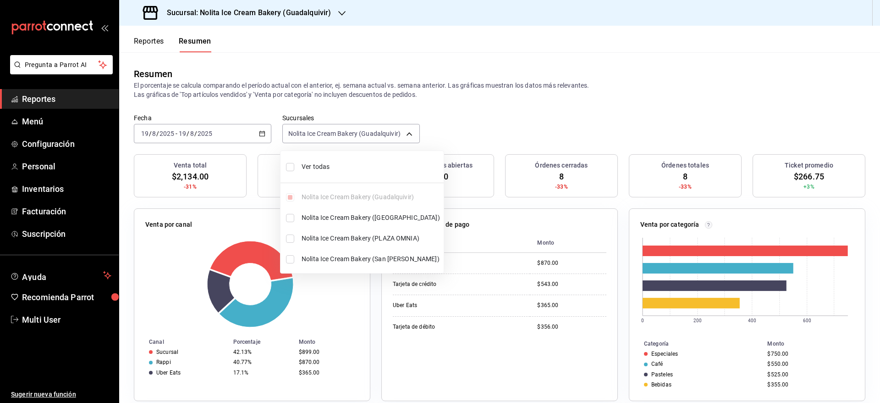
checkbox input "true"
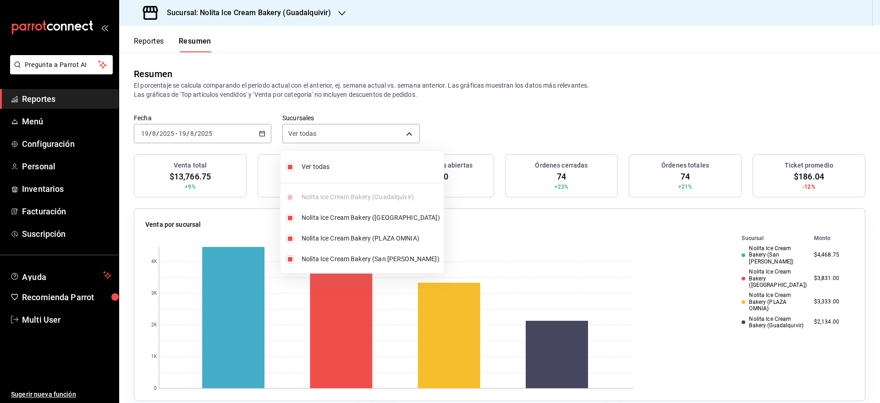
click at [530, 105] on div at bounding box center [440, 201] width 880 height 403
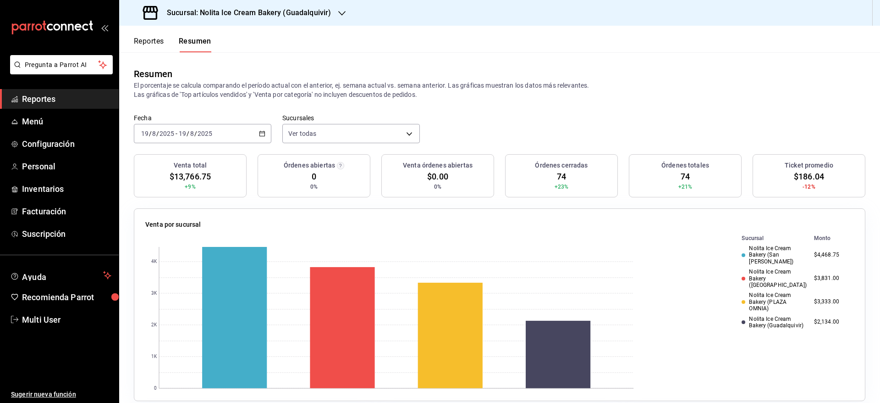
click at [237, 134] on div "[DATE] [DATE] - [DATE] [DATE]" at bounding box center [203, 133] width 138 height 19
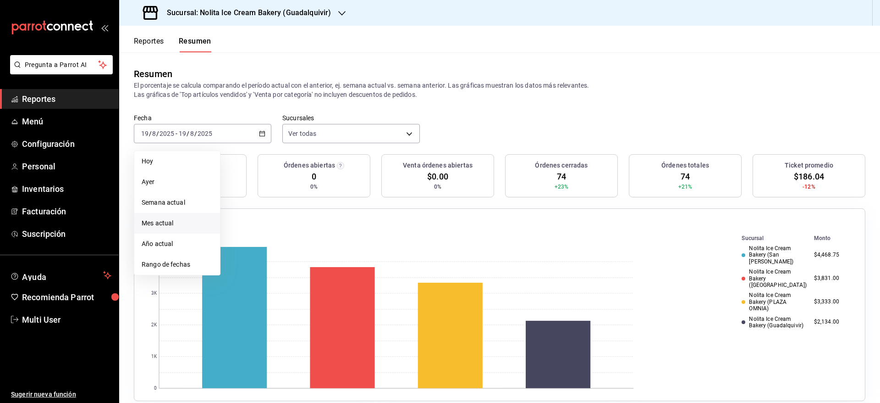
click at [179, 228] on li "Mes actual" at bounding box center [177, 223] width 86 height 21
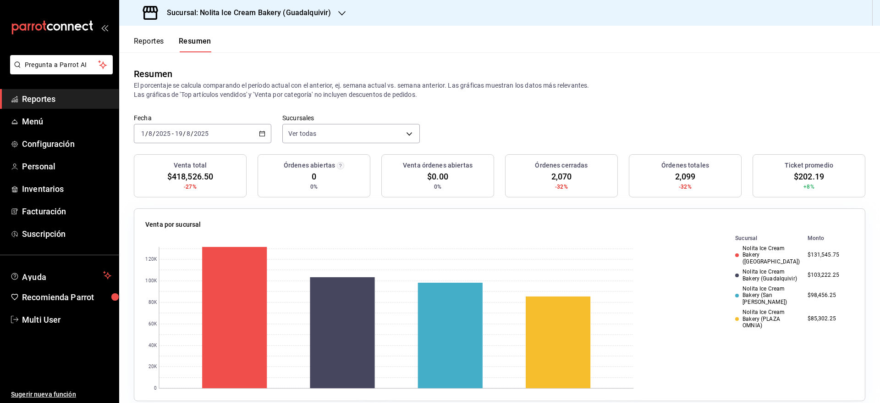
click at [236, 133] on div "2025-08-01 1 / 8 / 2025 - 2025-08-19 19 / 8 / 2025" at bounding box center [203, 133] width 138 height 19
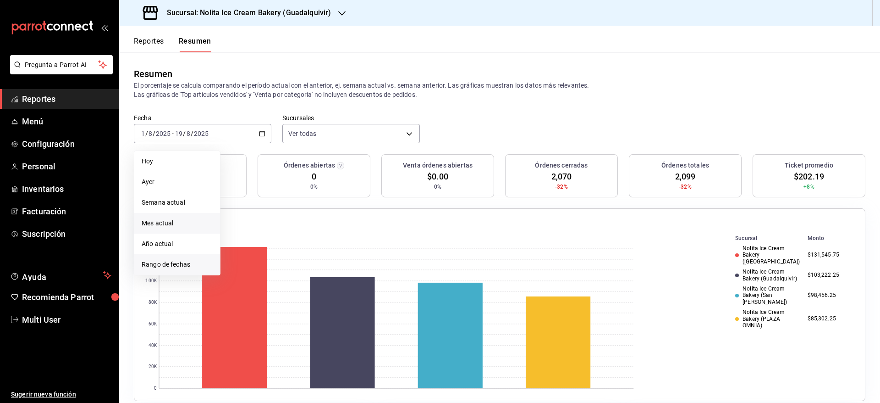
click at [182, 267] on span "Rango de fechas" at bounding box center [177, 265] width 71 height 10
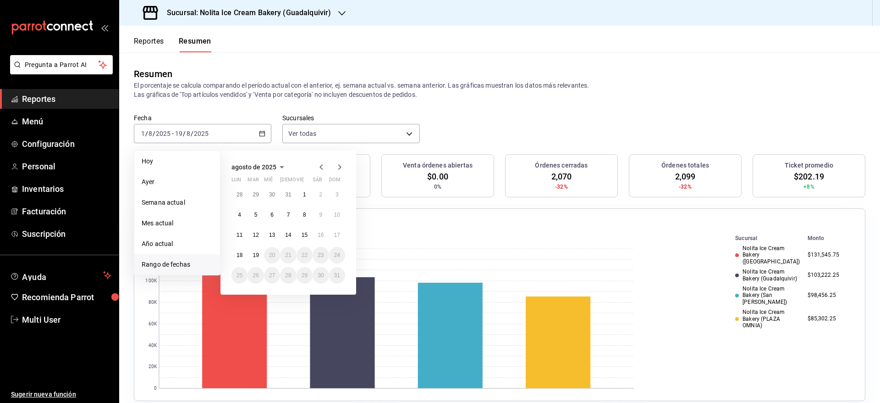
click at [322, 168] on icon "button" at bounding box center [321, 167] width 3 height 6
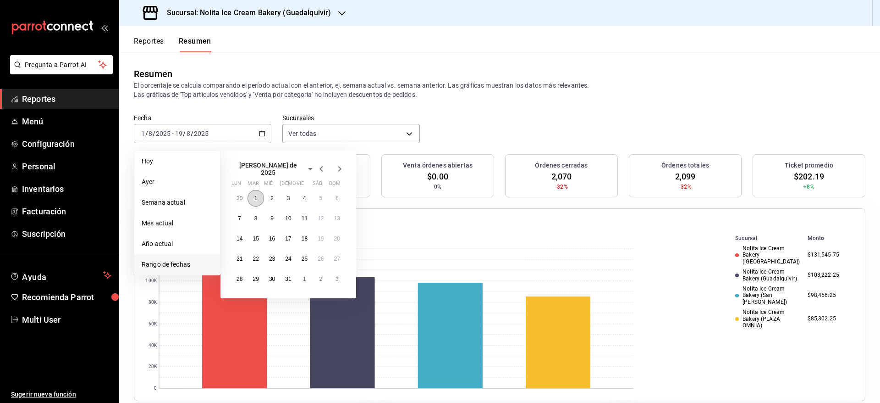
click at [254, 195] on abbr "1" at bounding box center [255, 198] width 3 height 6
click at [319, 235] on abbr "19" at bounding box center [321, 238] width 6 height 6
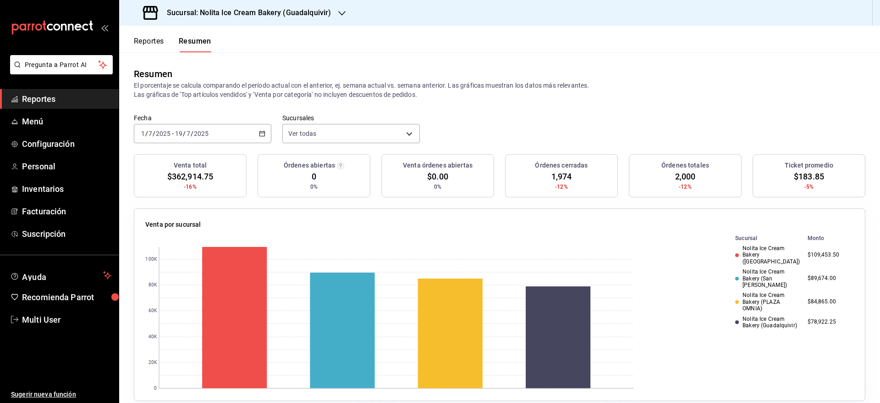
click at [238, 128] on div "2025-07-01 1 / 7 / 2025 - 2025-07-19 19 / 7 / 2025" at bounding box center [203, 133] width 138 height 19
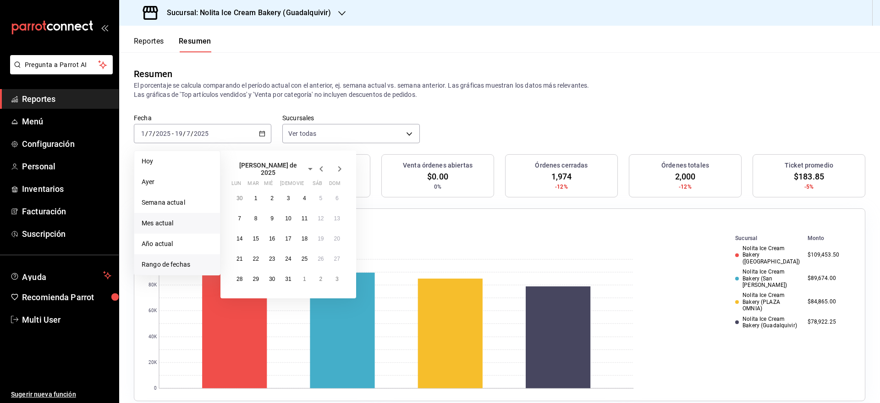
click at [181, 222] on span "Mes actual" at bounding box center [177, 223] width 71 height 10
